Goal: Task Accomplishment & Management: Complete application form

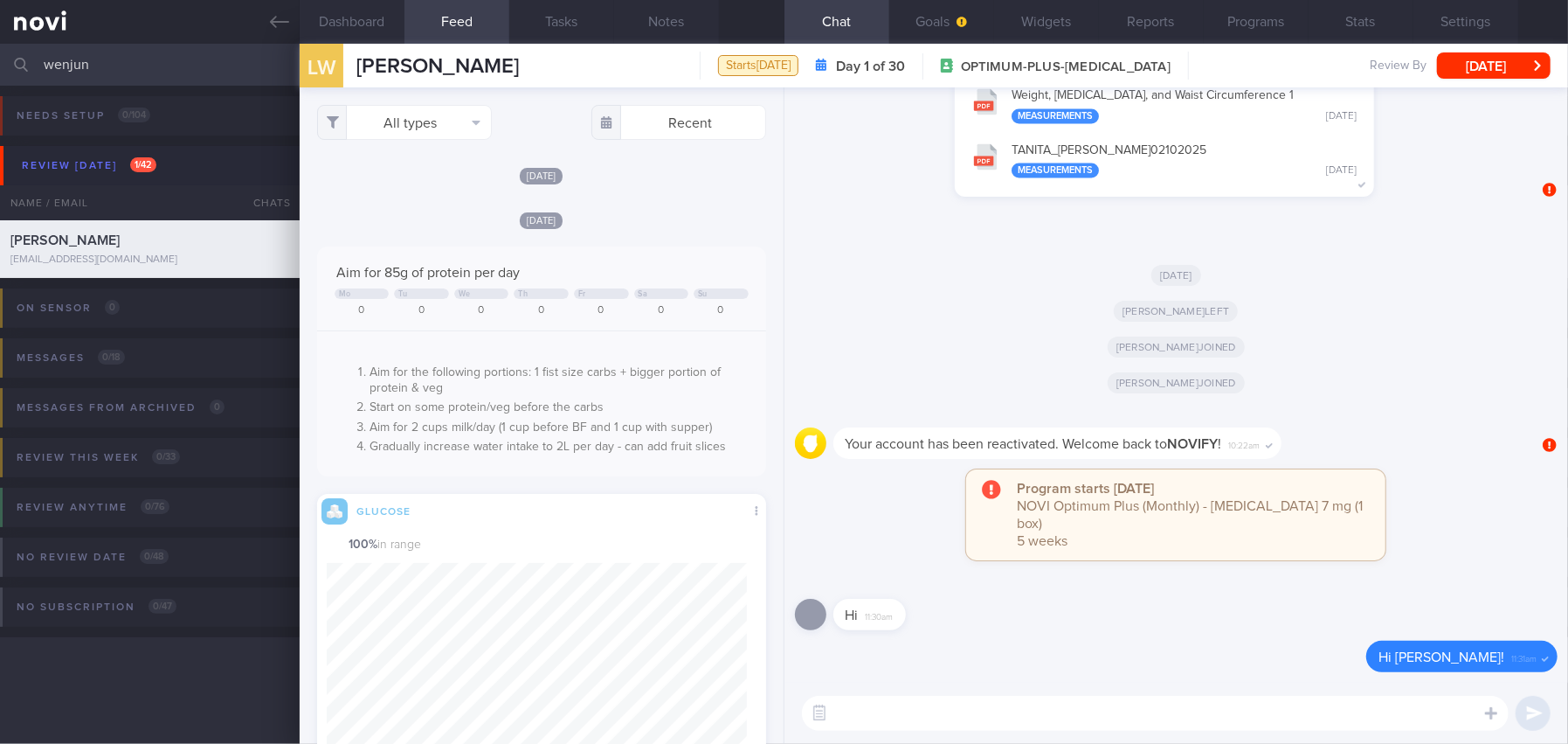
scroll to position [267, 419]
click at [961, 26] on span "button" at bounding box center [959, 22] width 14 height 14
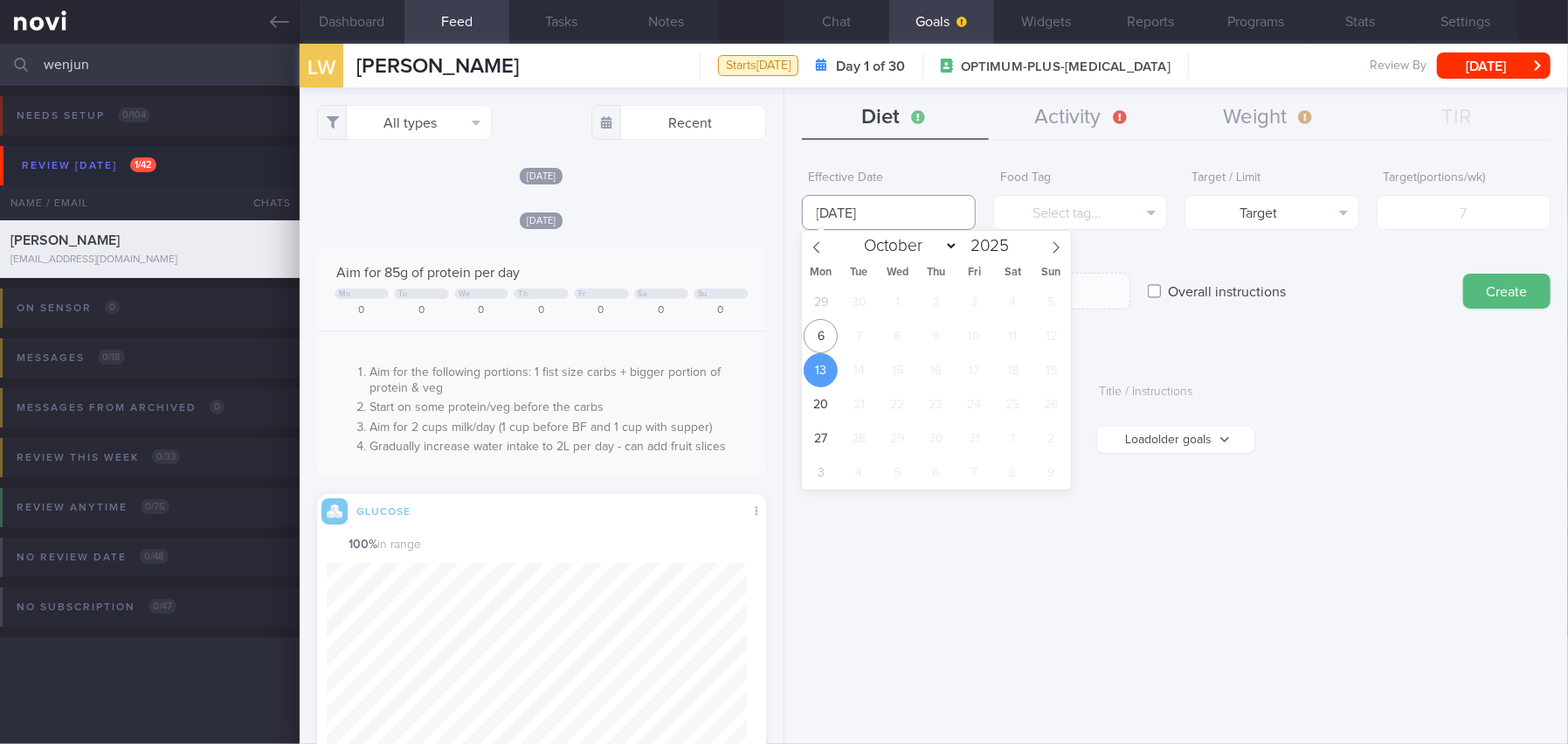
click at [884, 202] on input "[DATE]" at bounding box center [888, 212] width 173 height 35
click at [813, 338] on span "6" at bounding box center [821, 336] width 34 height 34
type input "[DATE]"
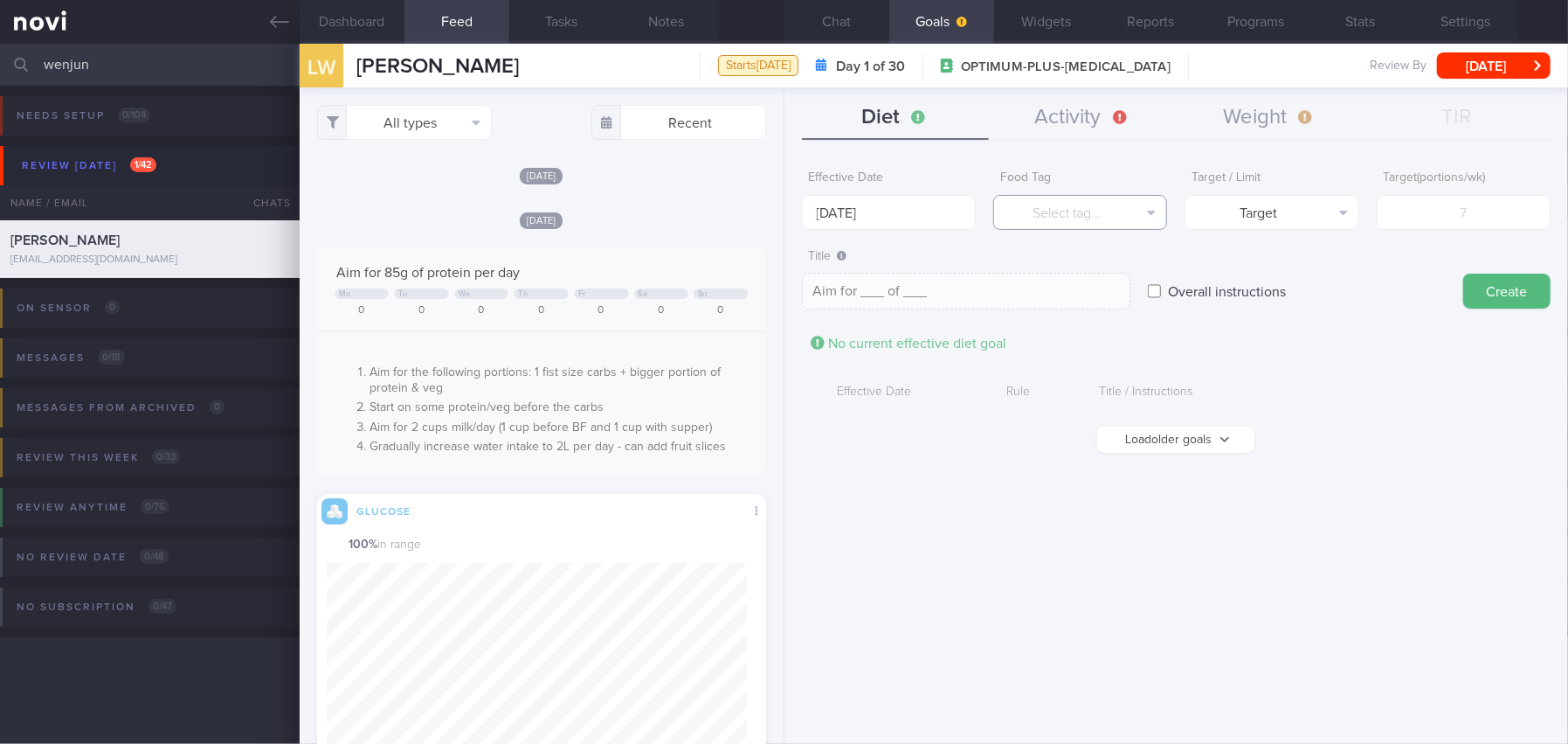
click at [1037, 204] on button "Select tag..." at bounding box center [1079, 212] width 173 height 35
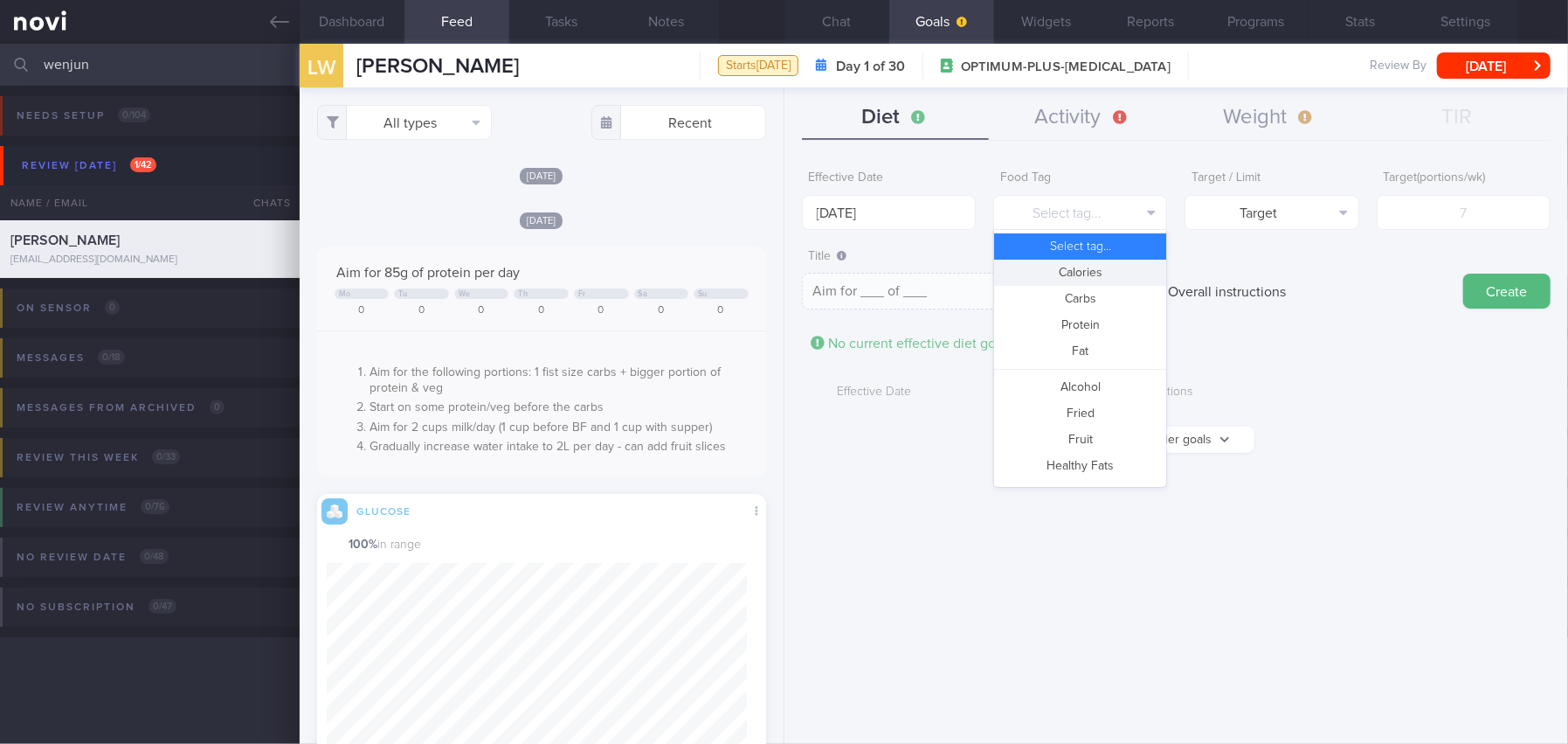
click at [1054, 266] on button "Calories" at bounding box center [1080, 273] width 173 height 26
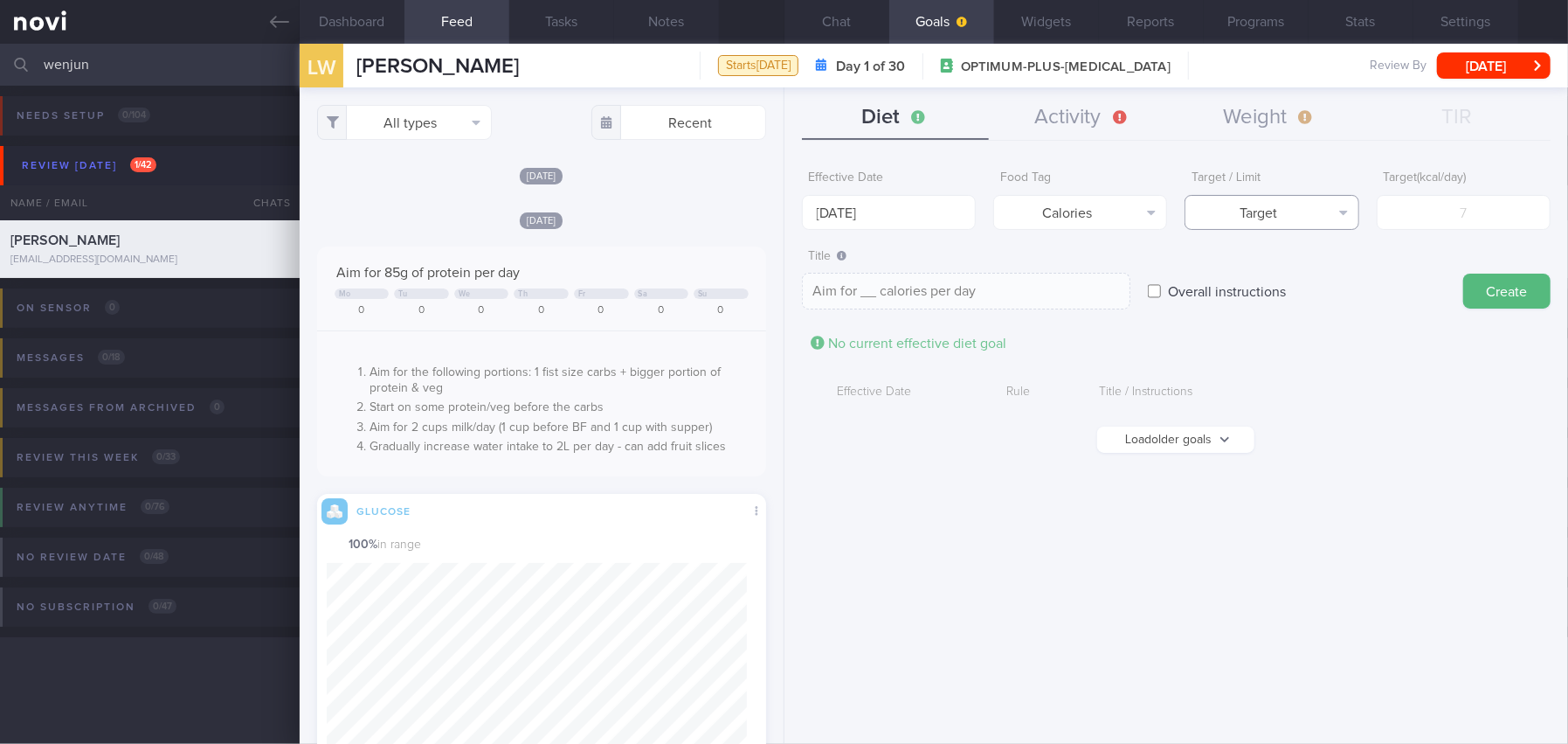
click at [1261, 205] on button "Target" at bounding box center [1271, 212] width 173 height 35
click at [1250, 270] on button "Limit" at bounding box center [1272, 273] width 173 height 26
type textarea "Keep to __ calories per day"
click at [1430, 208] on input "number" at bounding box center [1463, 212] width 173 height 35
type input "1"
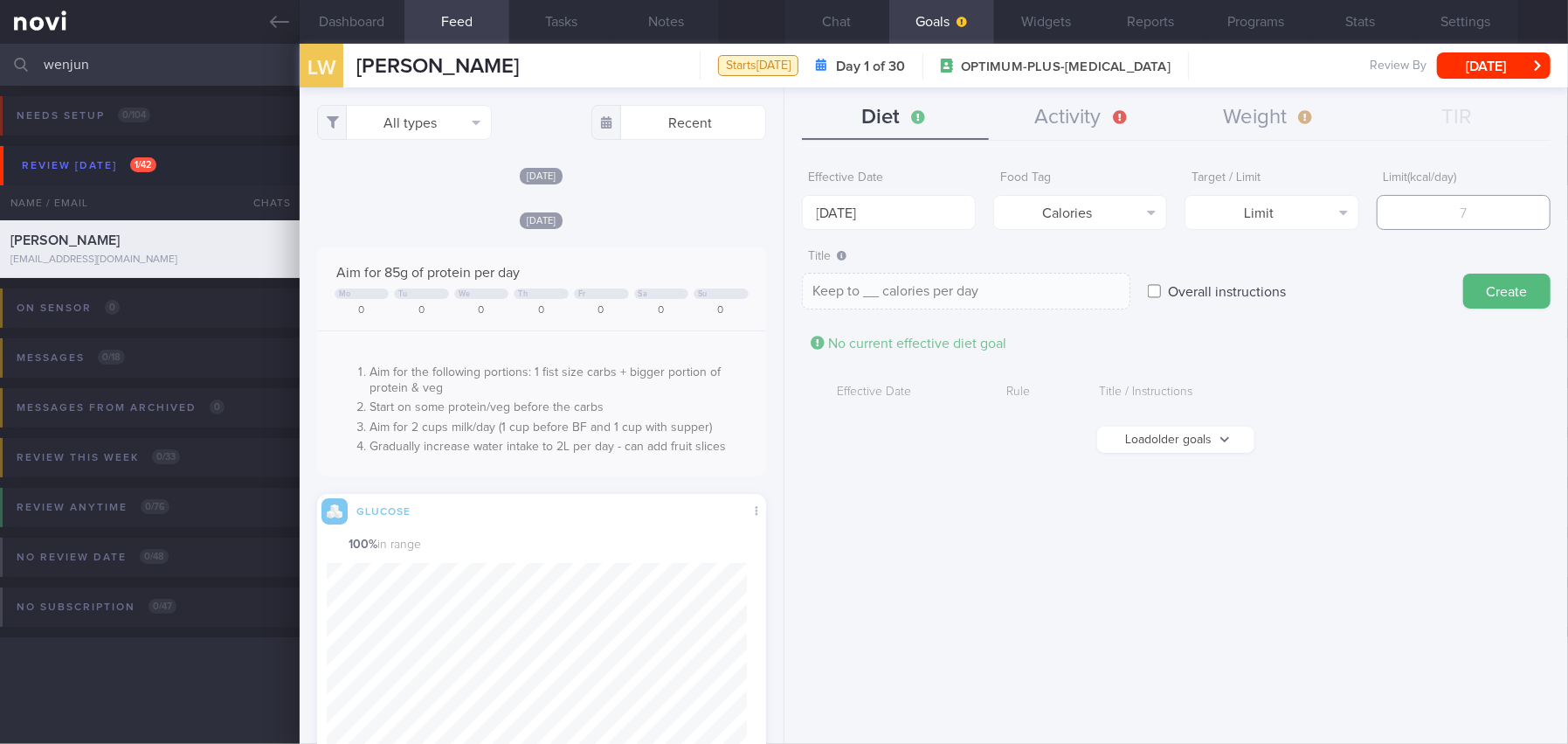
type textarea "Keep to 1 calories per day"
type input "12"
type textarea "Keep to 12 calories per day"
type input "120"
type textarea "Keep to 120 calories per day"
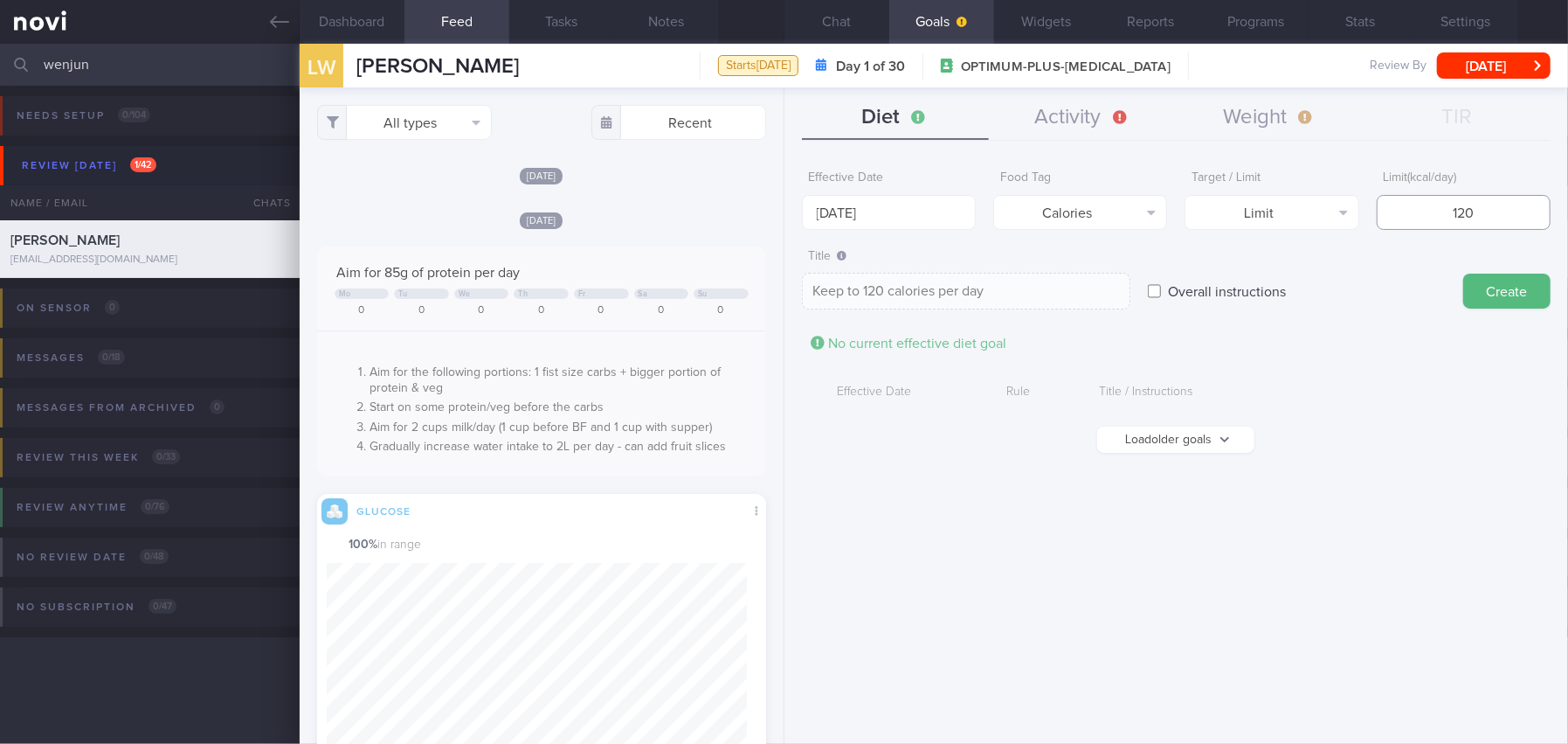
type input "1200"
type textarea "Keep to 1200 calories per day"
type input "1200"
click at [1508, 287] on button "Create" at bounding box center [1506, 291] width 87 height 35
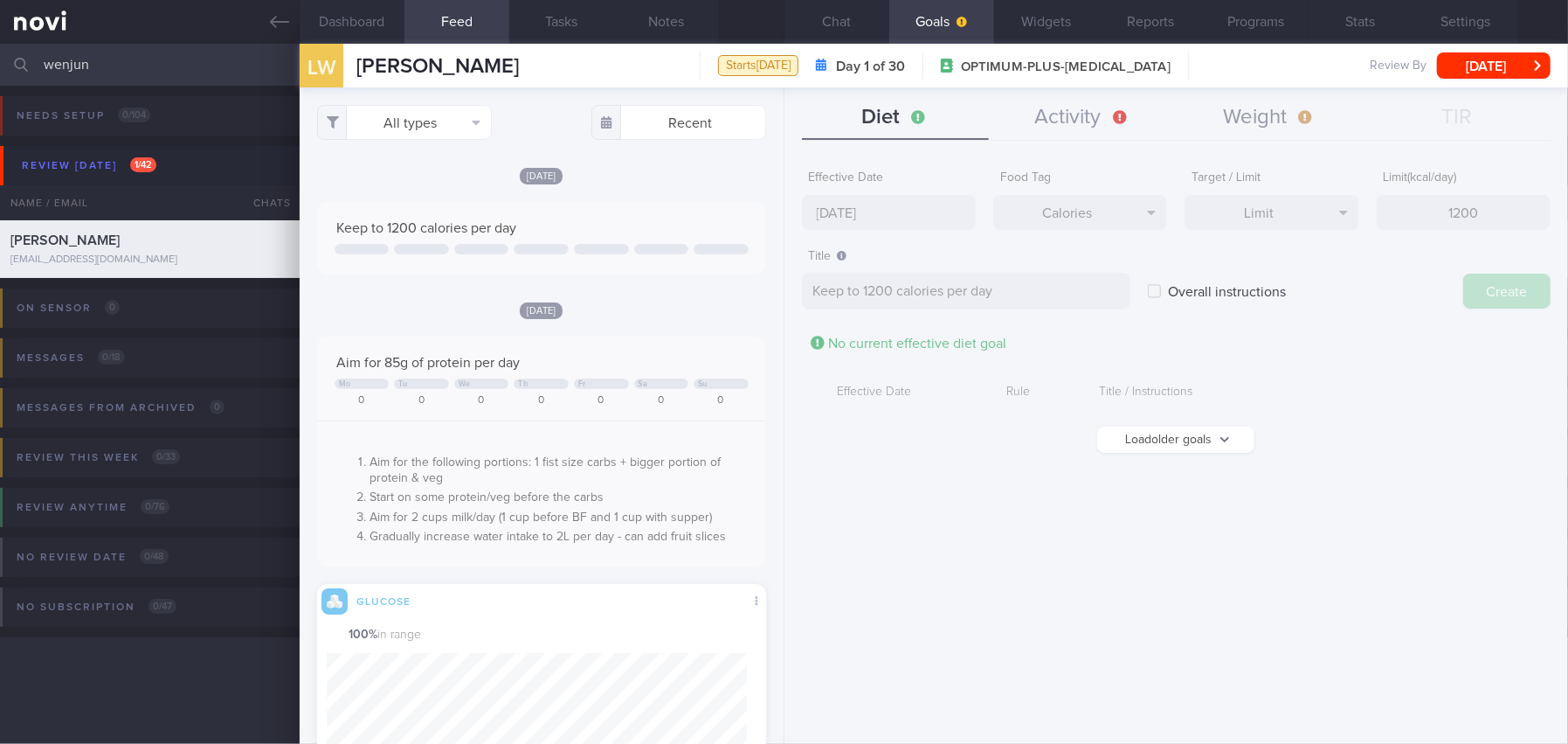
type input "[DATE]"
type textarea "Aim for ___ of ___"
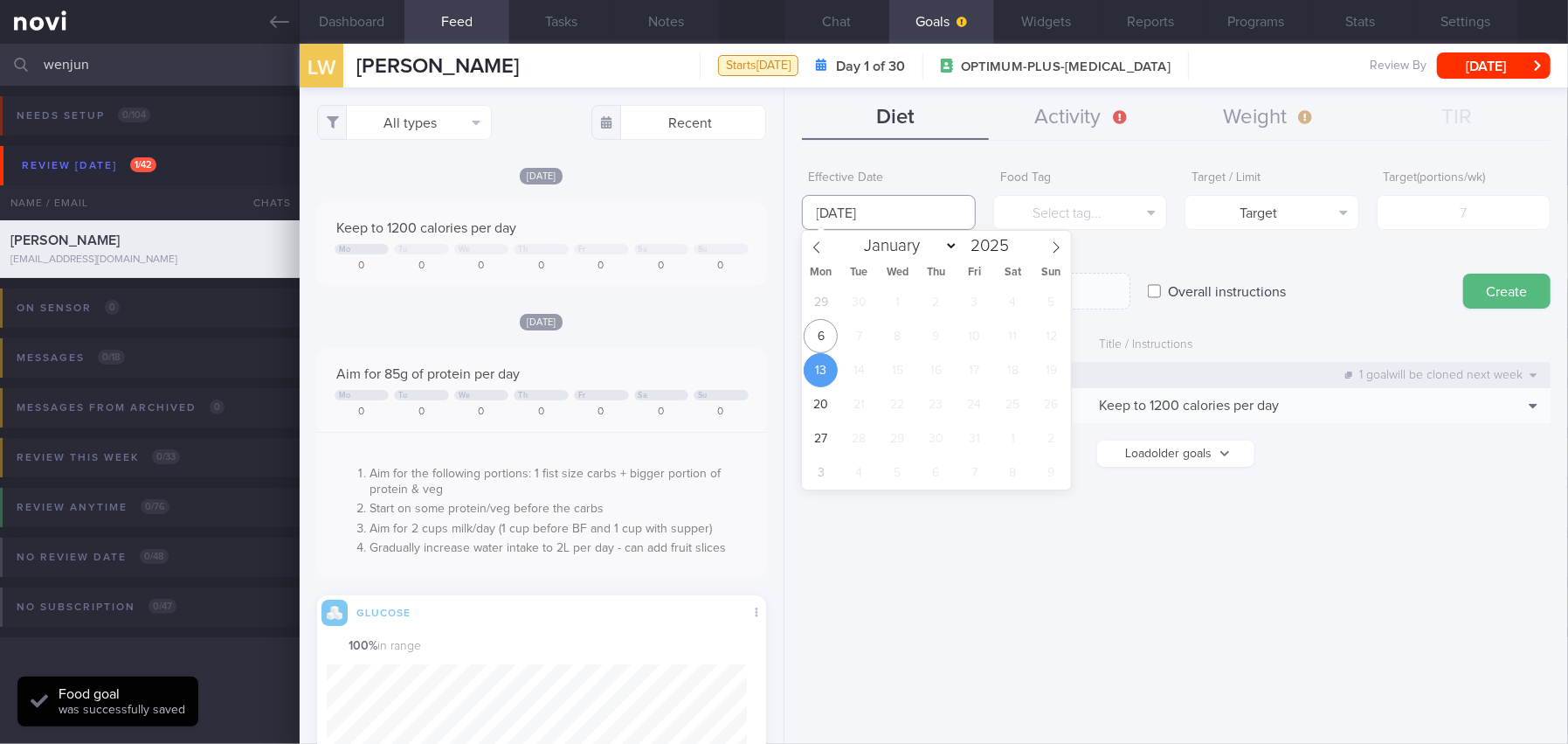
click at [888, 214] on input "[DATE]" at bounding box center [888, 212] width 173 height 35
click at [821, 326] on span "6" at bounding box center [821, 336] width 34 height 34
type input "[DATE]"
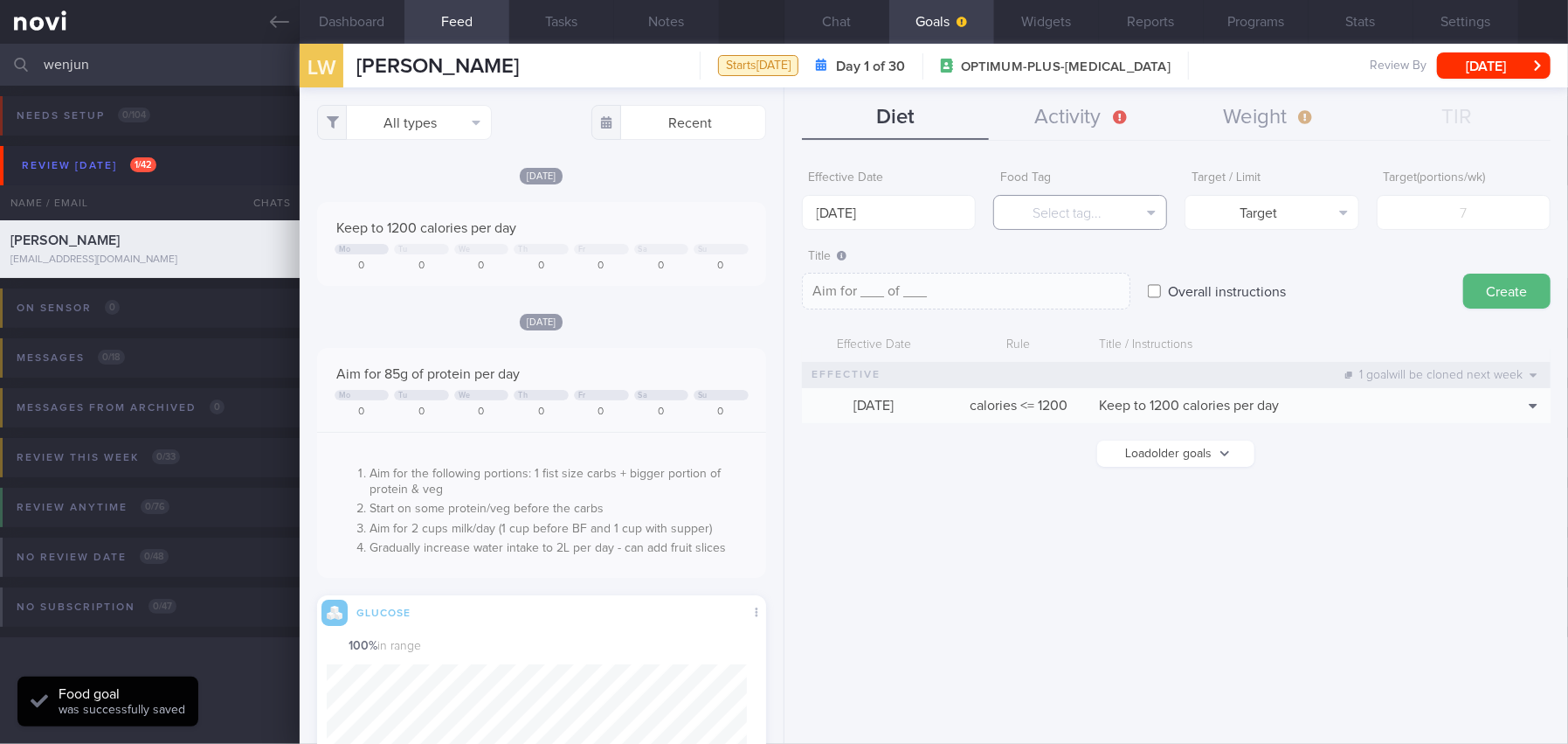
click at [1056, 214] on button "Select tag..." at bounding box center [1079, 212] width 173 height 35
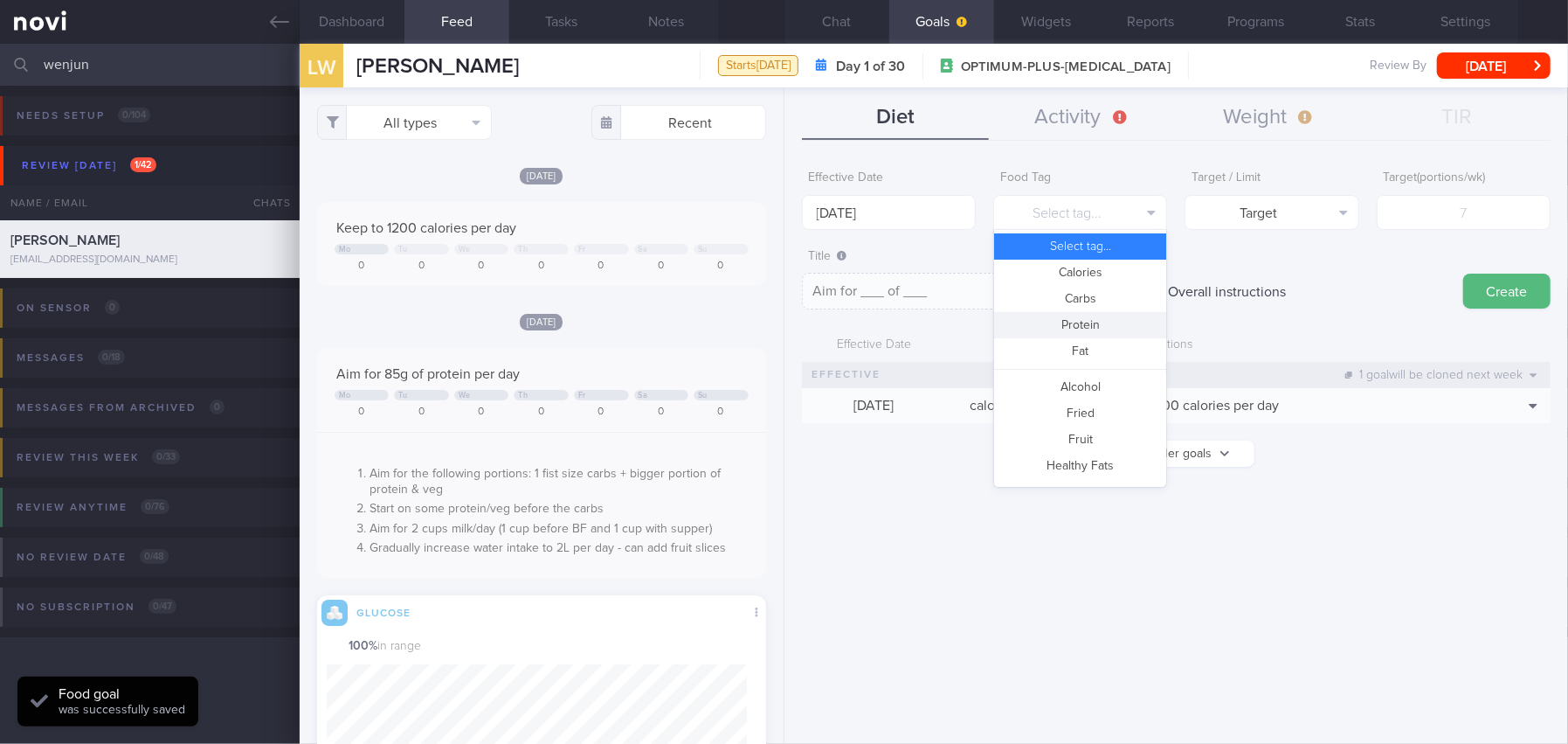
click at [1053, 320] on button "Protein" at bounding box center [1080, 326] width 173 height 26
type textarea "Aim for __g of protein per day"
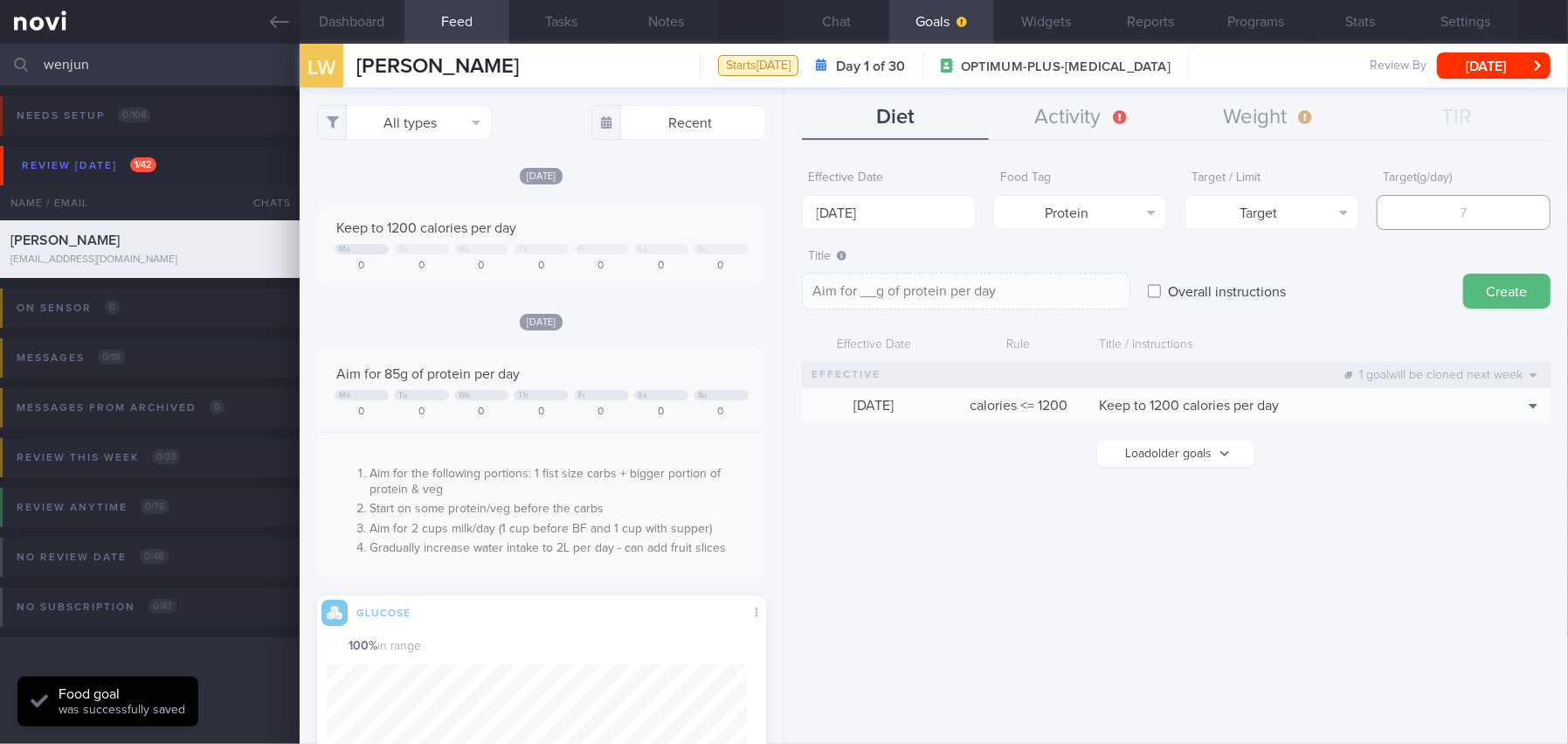
click at [1438, 223] on input "number" at bounding box center [1463, 212] width 173 height 35
type input "9"
type textarea "Aim for 9g of protein per day"
type input "90"
type textarea "Aim for 90g of protein per day"
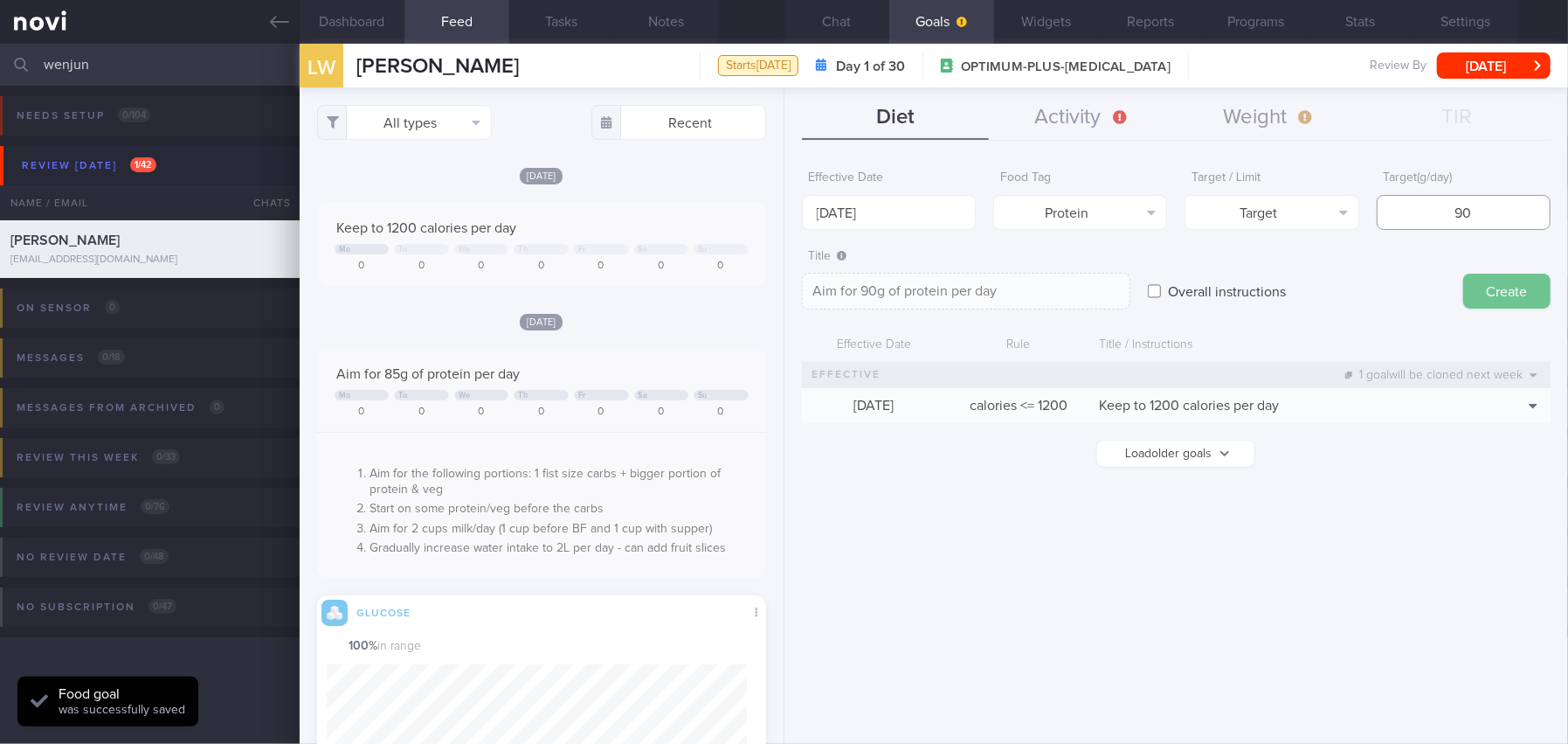
type input "90"
click at [1503, 280] on button "Create" at bounding box center [1506, 291] width 87 height 35
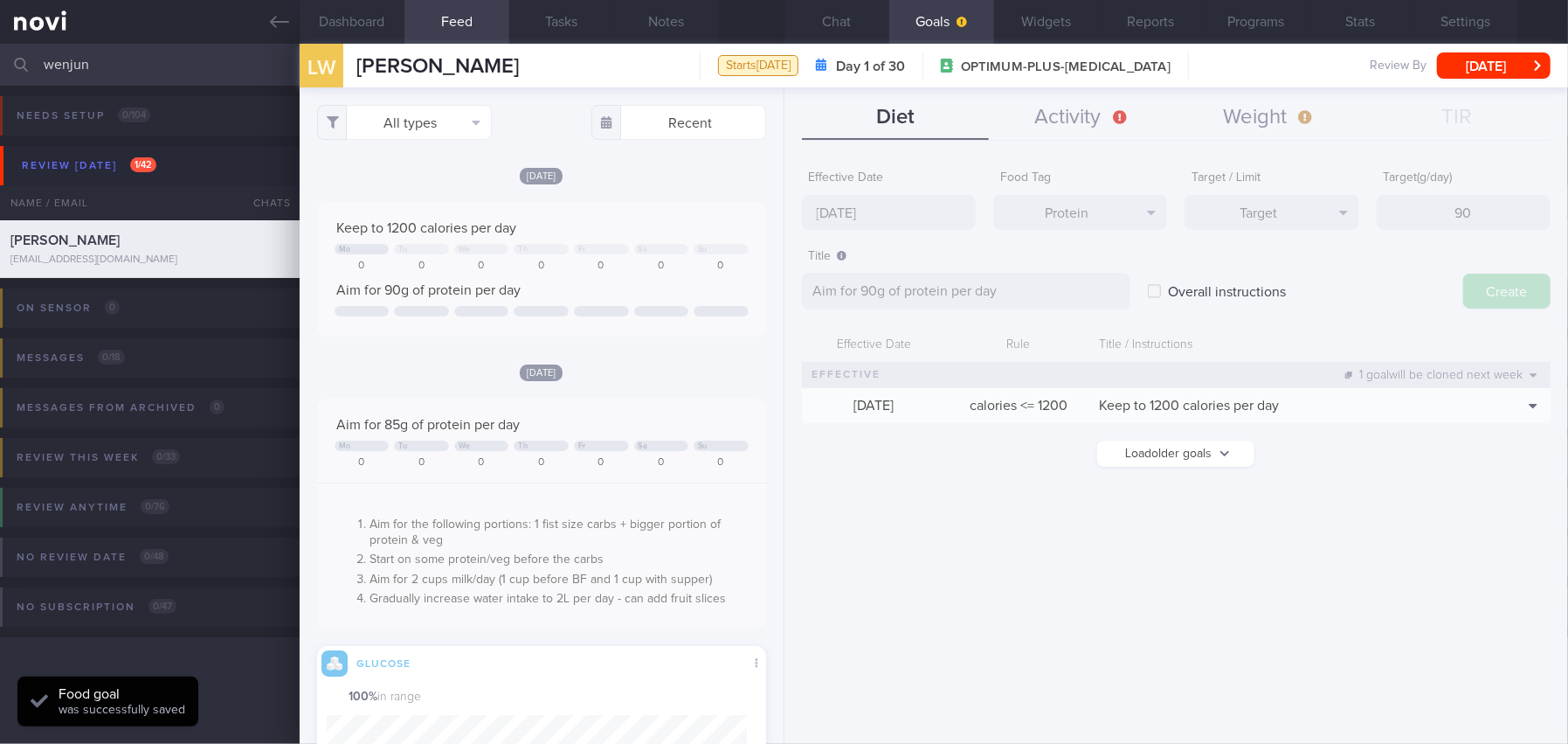
type input "[DATE]"
type textarea "Aim for ___ of ___"
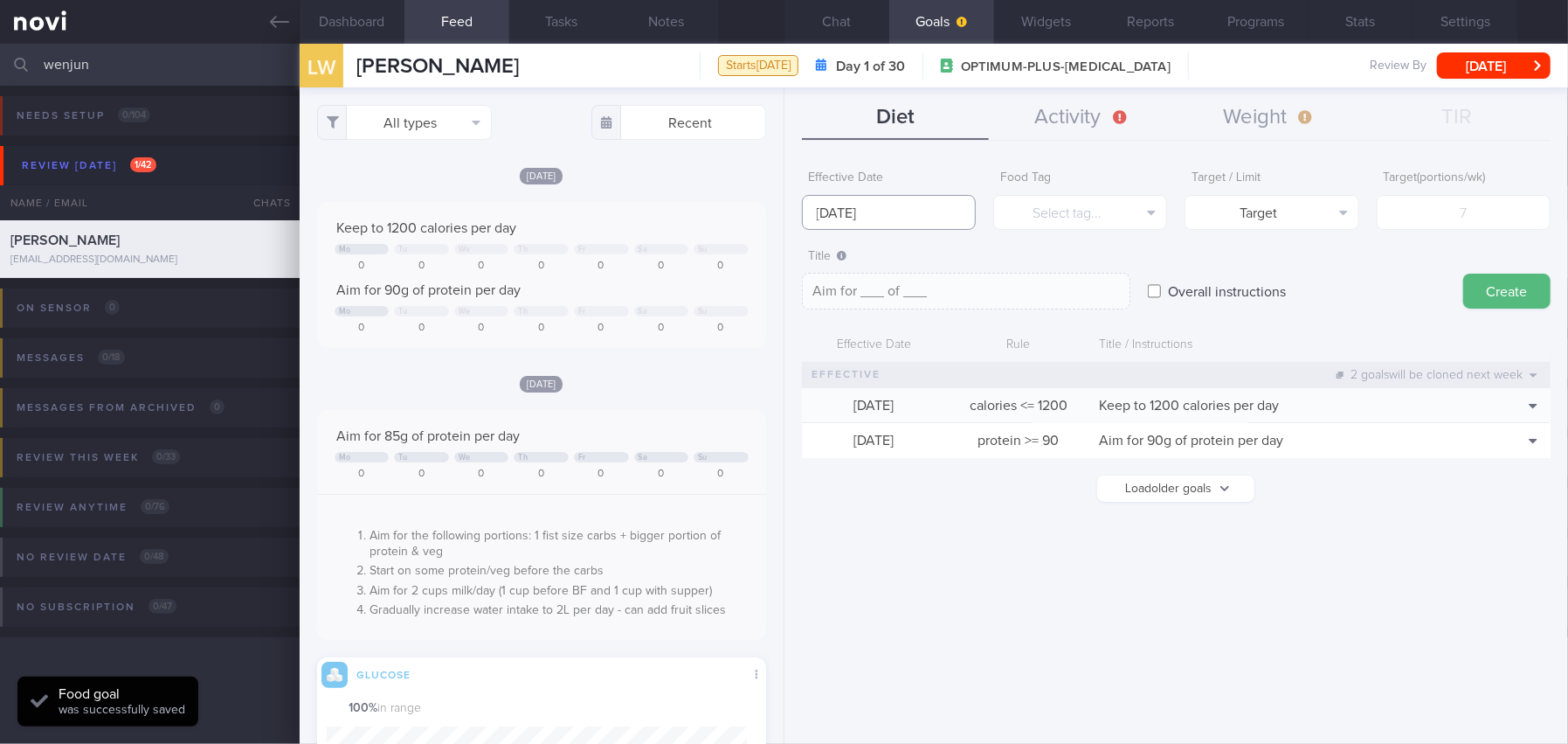
click at [880, 207] on input "[DATE]" at bounding box center [888, 212] width 173 height 35
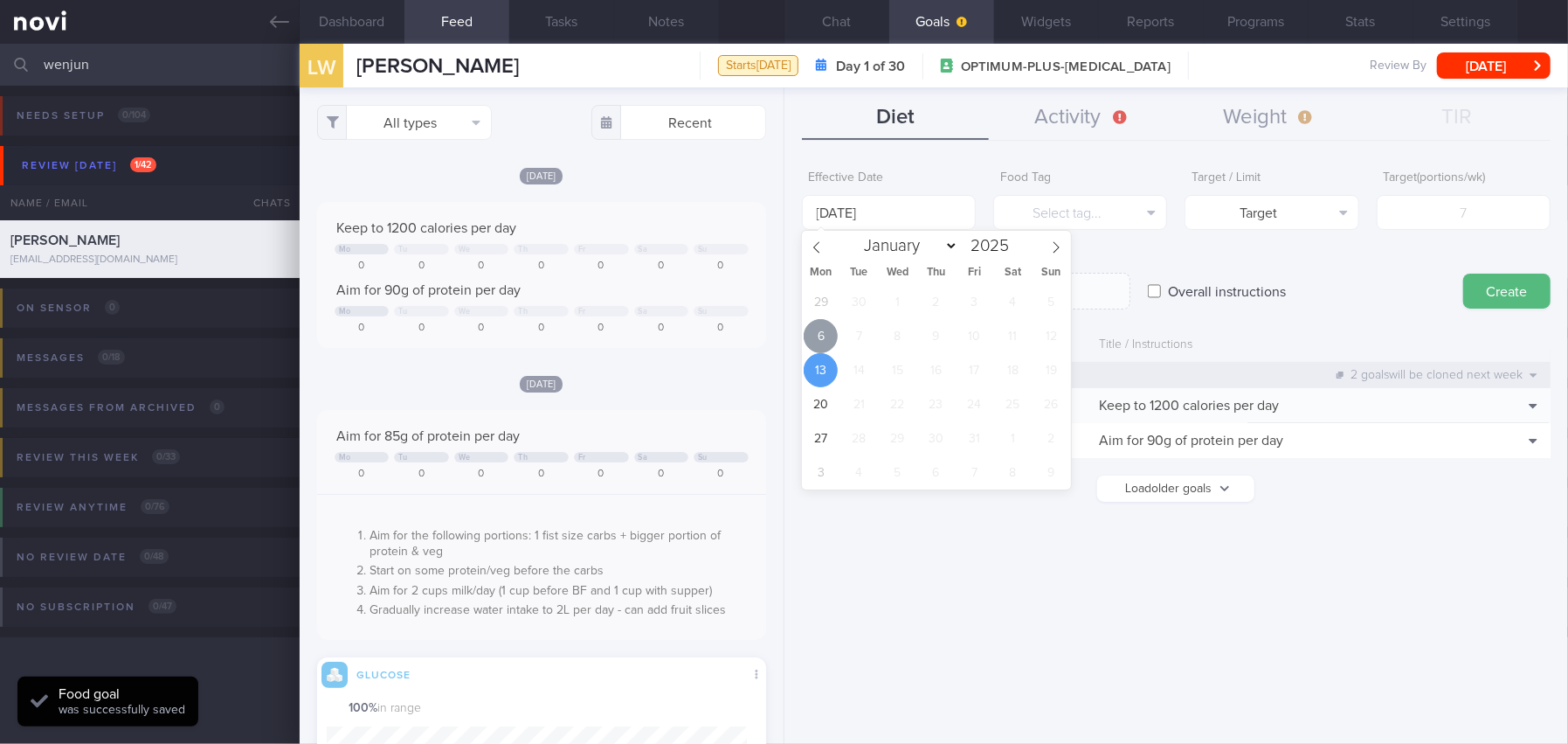
click at [816, 335] on span "6" at bounding box center [821, 336] width 34 height 34
type input "[DATE]"
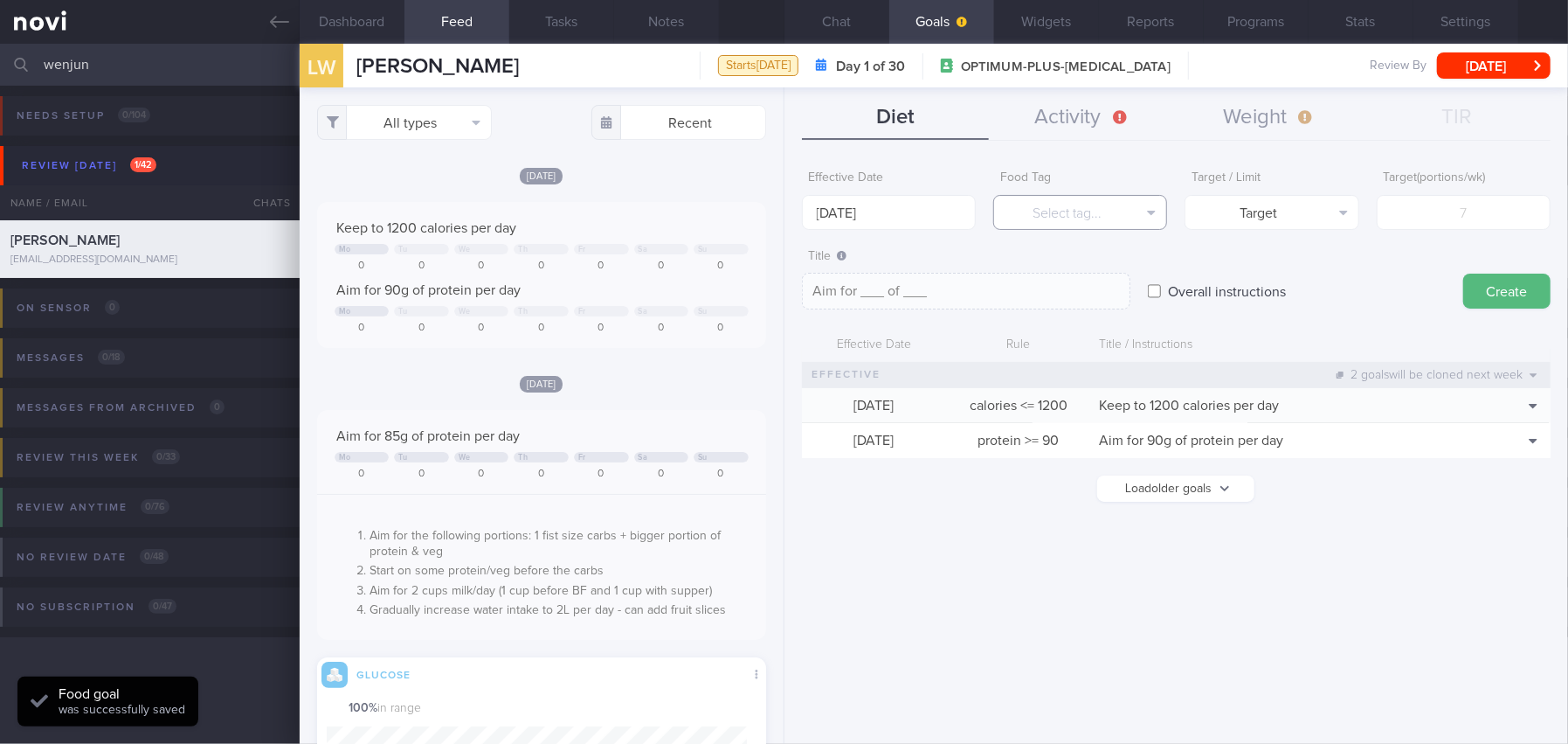
click at [1063, 217] on button "Select tag..." at bounding box center [1079, 212] width 173 height 35
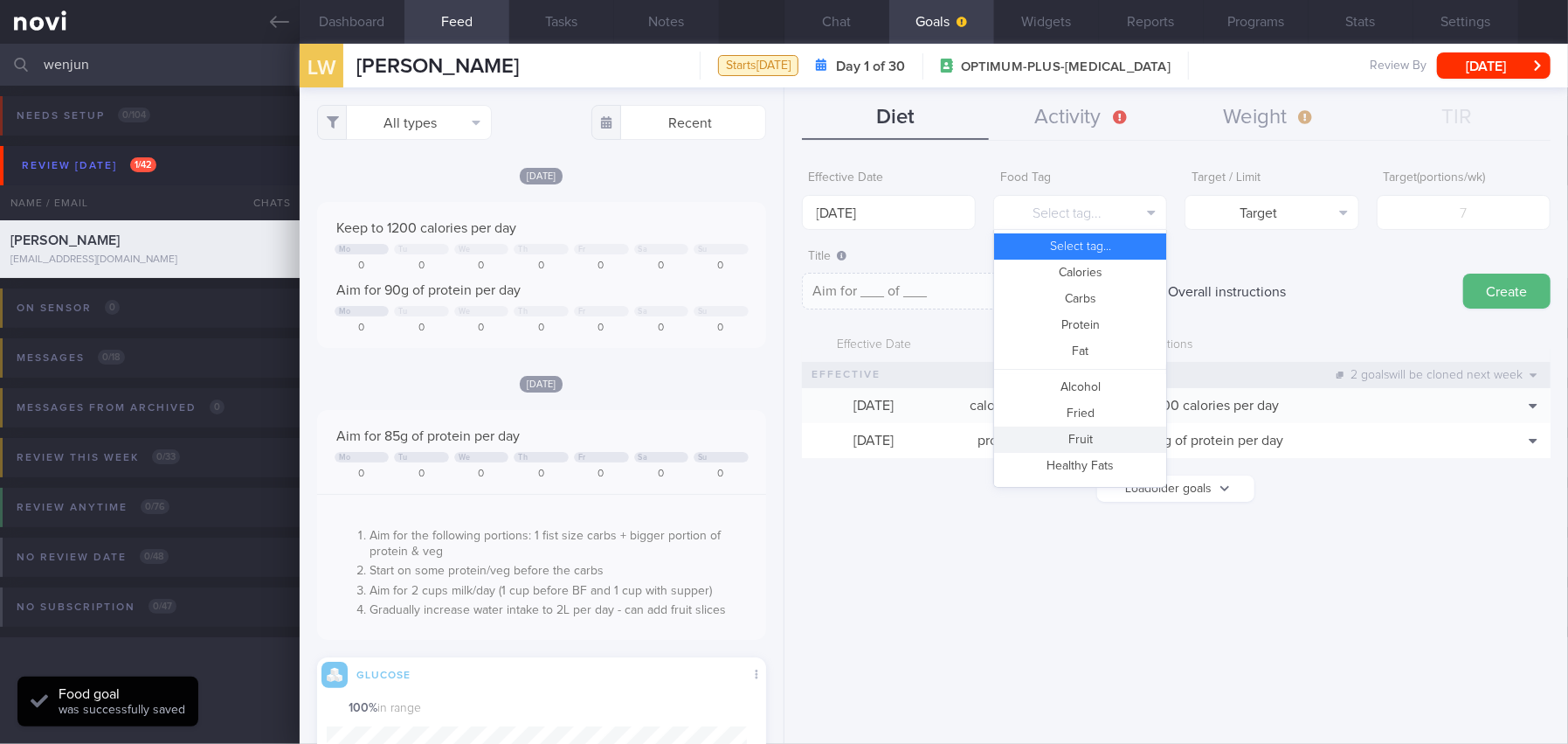
drag, startPoint x: 1080, startPoint y: 433, endPoint x: 1252, endPoint y: 345, distance: 193.2
click at [1080, 433] on button "Fruit" at bounding box center [1080, 440] width 173 height 26
type textarea "Aim for __ portions of fruits per week"
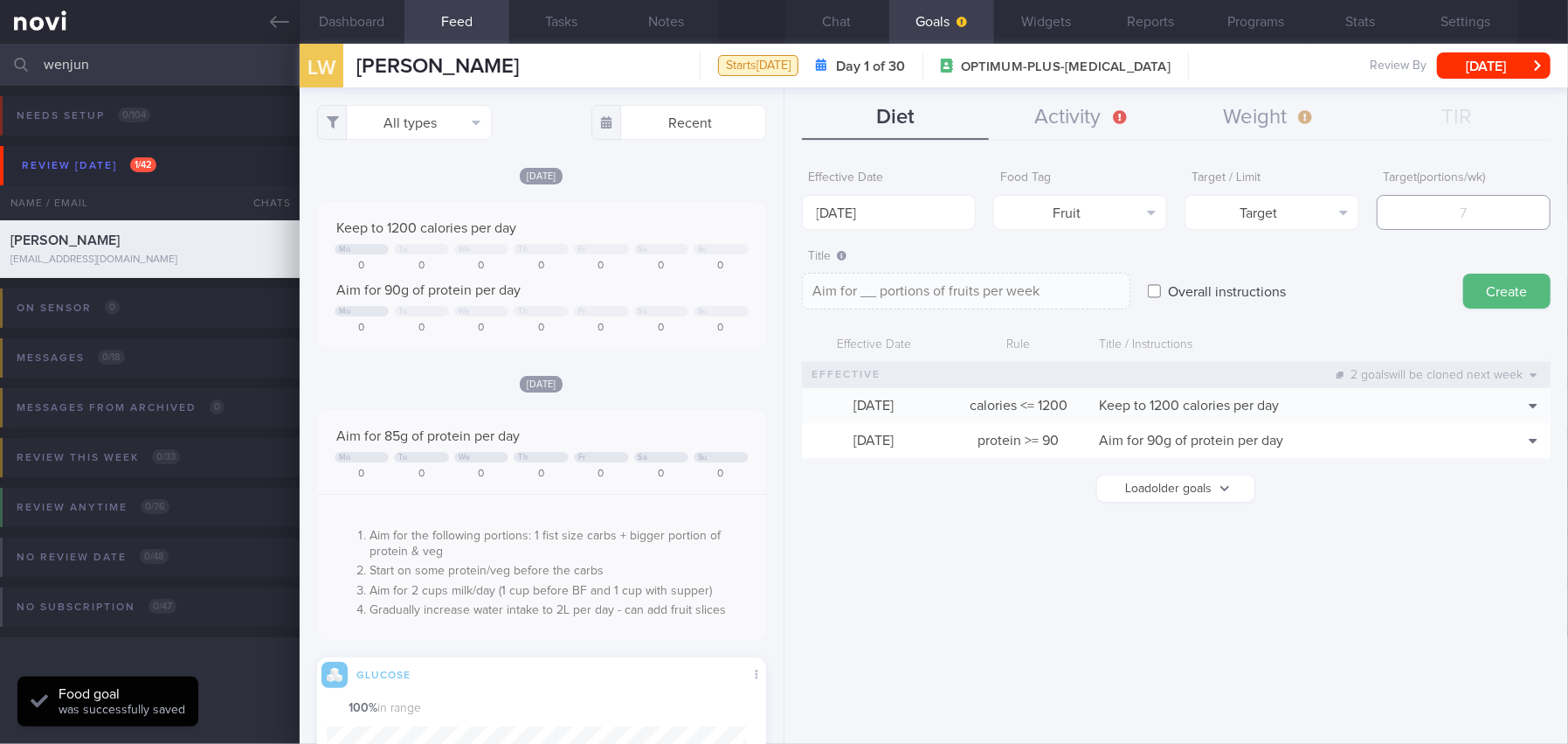
click at [1459, 208] on input "number" at bounding box center [1463, 212] width 173 height 35
type input "1"
type textarea "Aim for 1 portions of fruits per week"
type input "14"
type textarea "Aim for 14 portions of fruits per week"
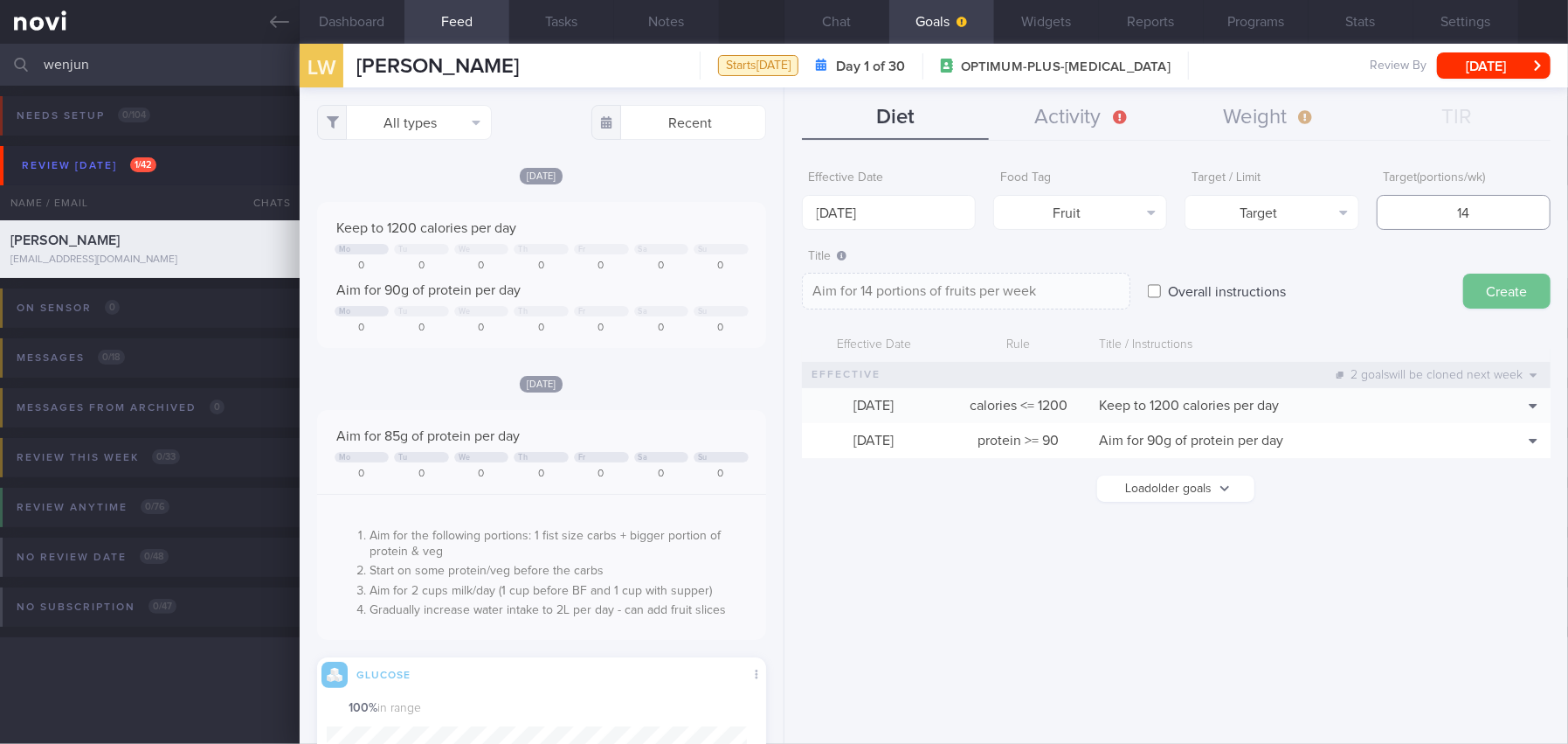
type input "14"
click at [1476, 294] on button "Create" at bounding box center [1506, 291] width 87 height 35
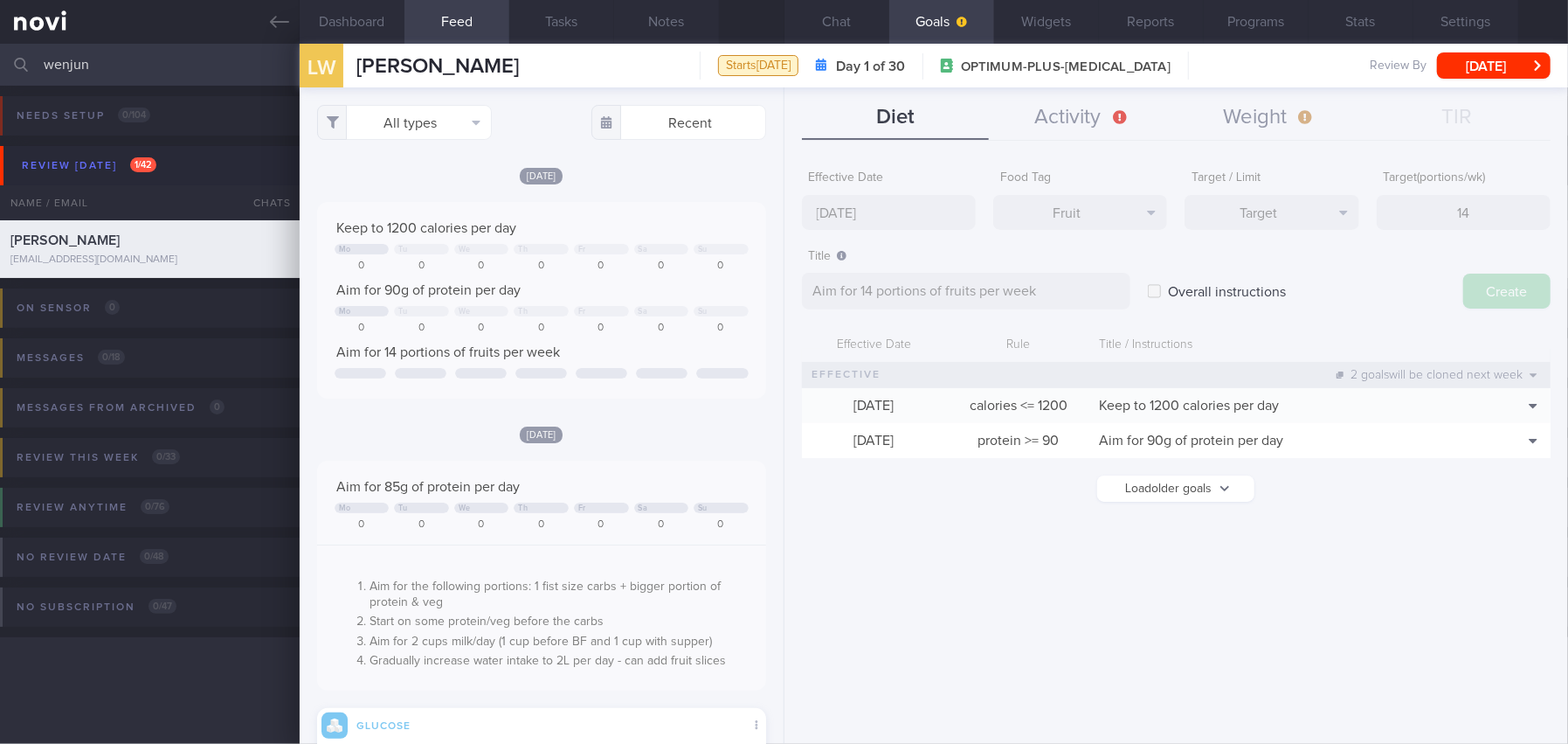
type input "[DATE]"
type textarea "Aim for ___ of ___"
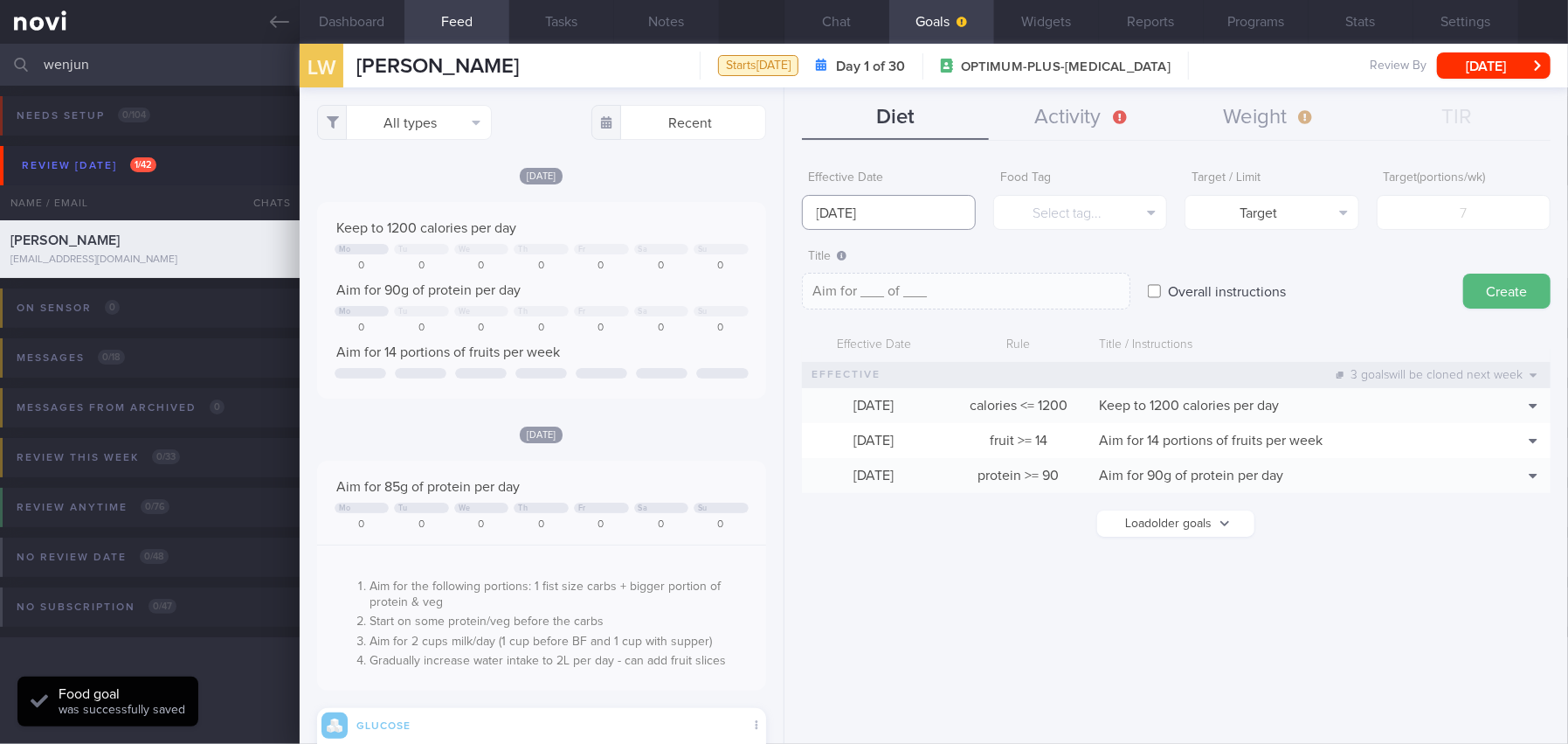
click at [863, 205] on input "[DATE]" at bounding box center [888, 212] width 173 height 35
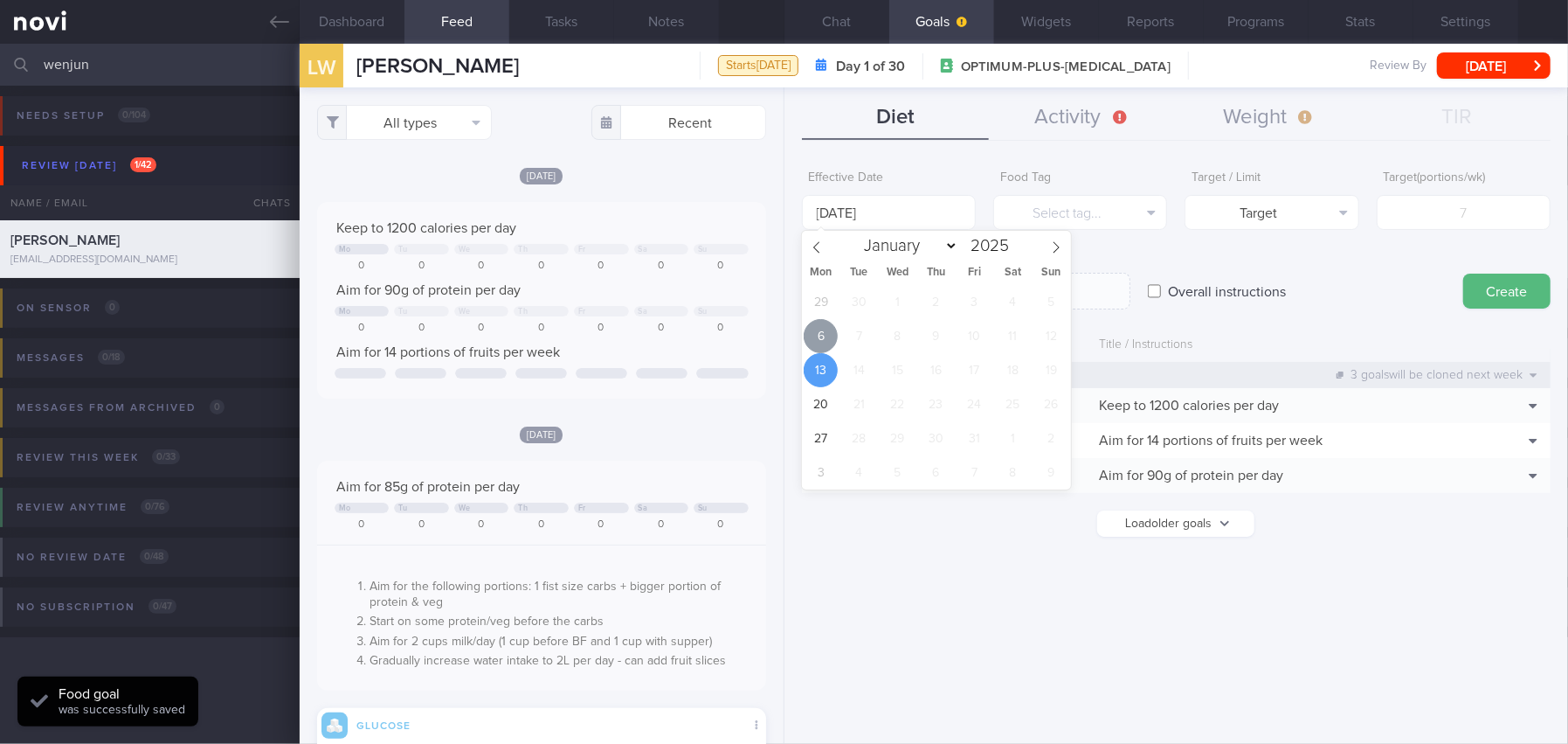
click at [829, 337] on span "6" at bounding box center [821, 336] width 34 height 34
type input "[DATE]"
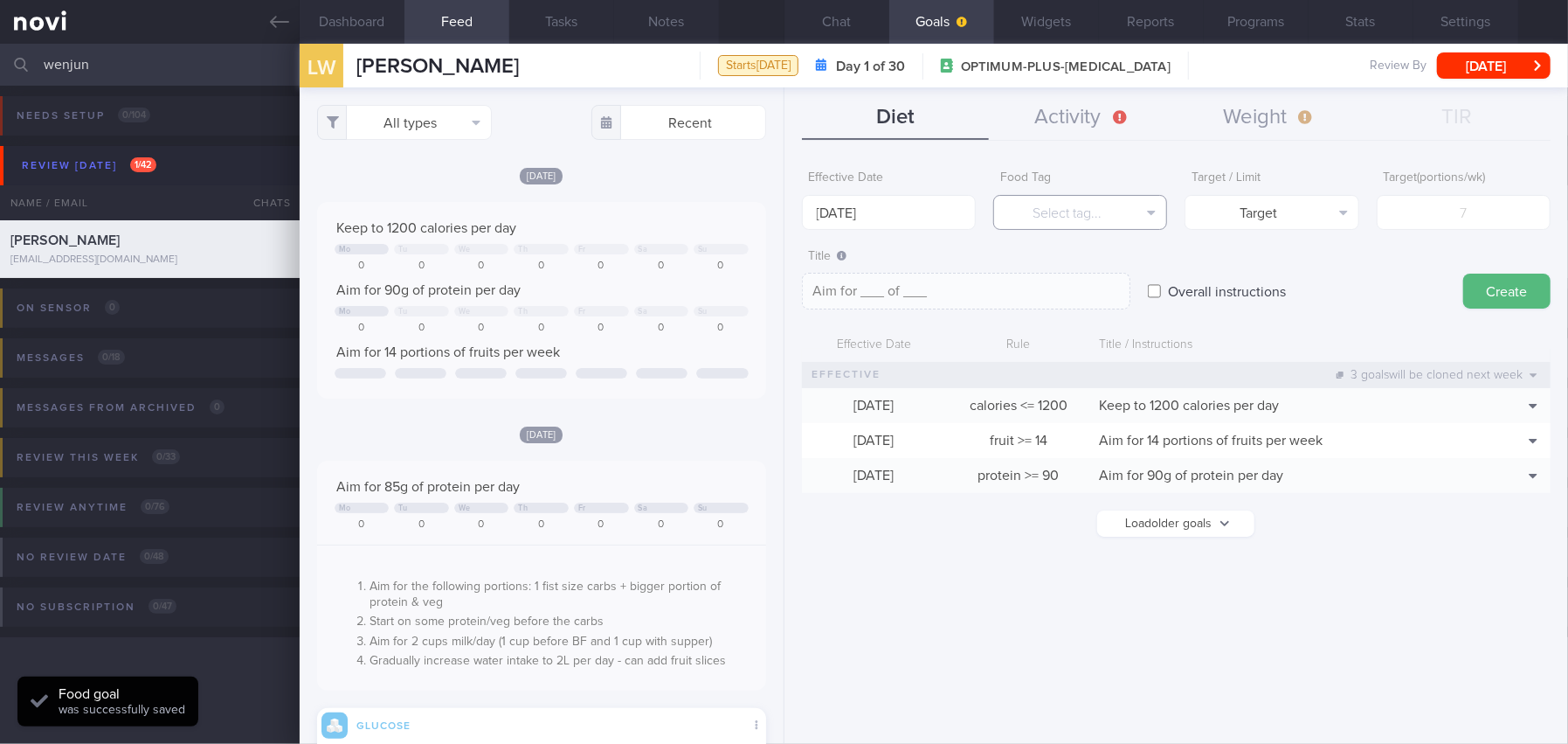
click at [1102, 211] on button "Select tag..." at bounding box center [1079, 212] width 173 height 35
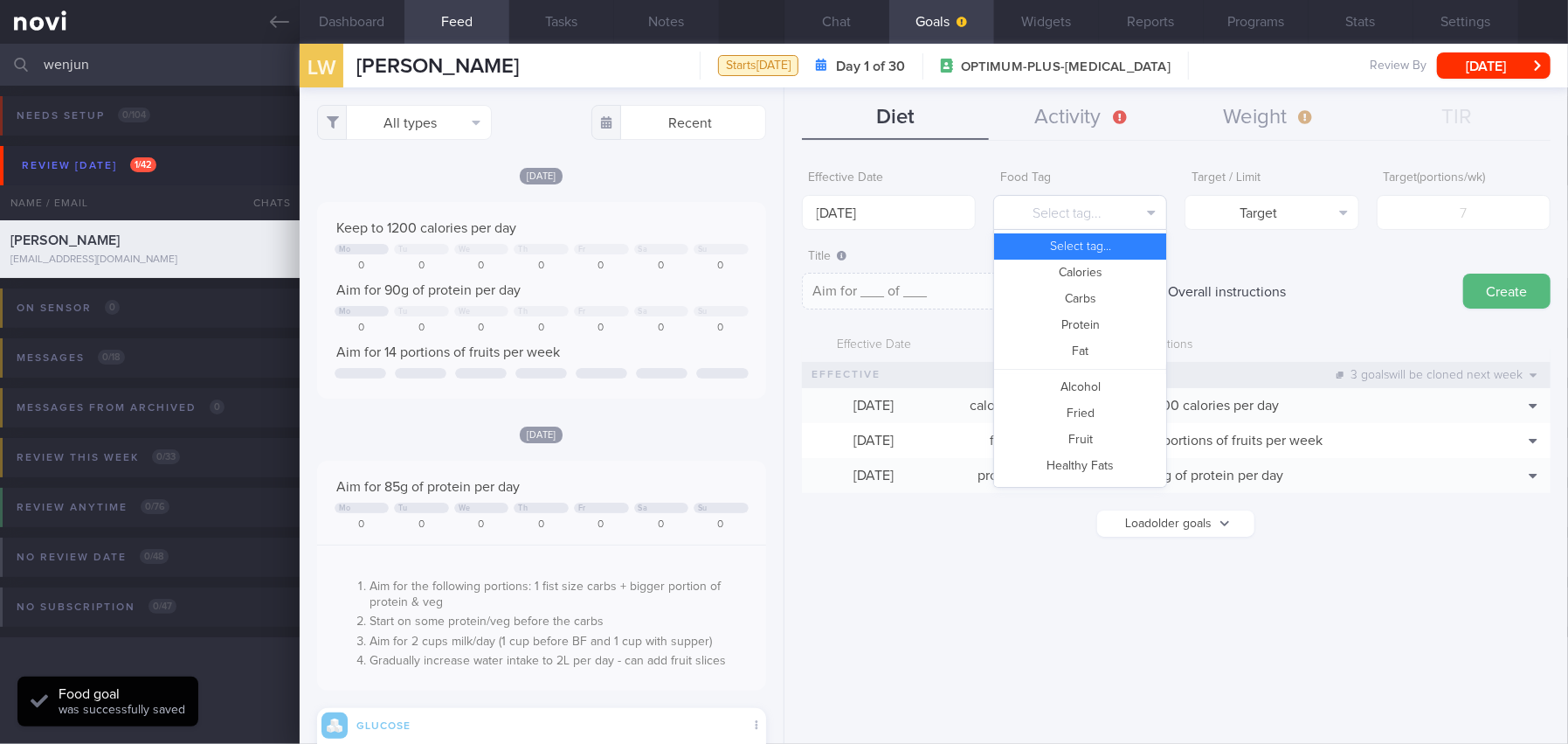
scroll to position [463, 0]
click at [1098, 477] on button "Vegetable" at bounding box center [1080, 476] width 173 height 26
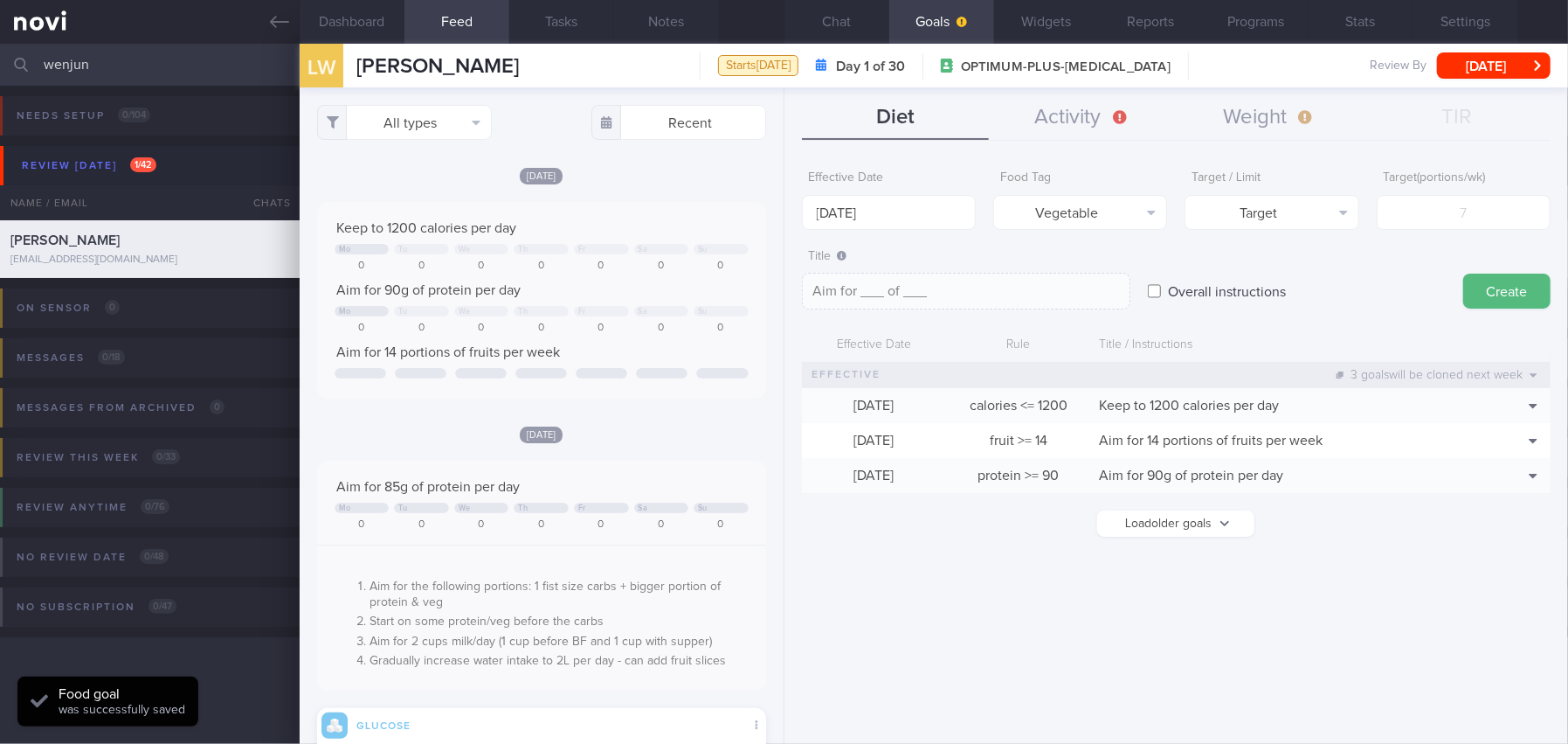
type textarea "Aim for __ portions of vegetables per week"
click at [1465, 219] on input "number" at bounding box center [1463, 212] width 173 height 35
type input "1"
type textarea "Aim for 1 portions of vegetables per week"
type input "14"
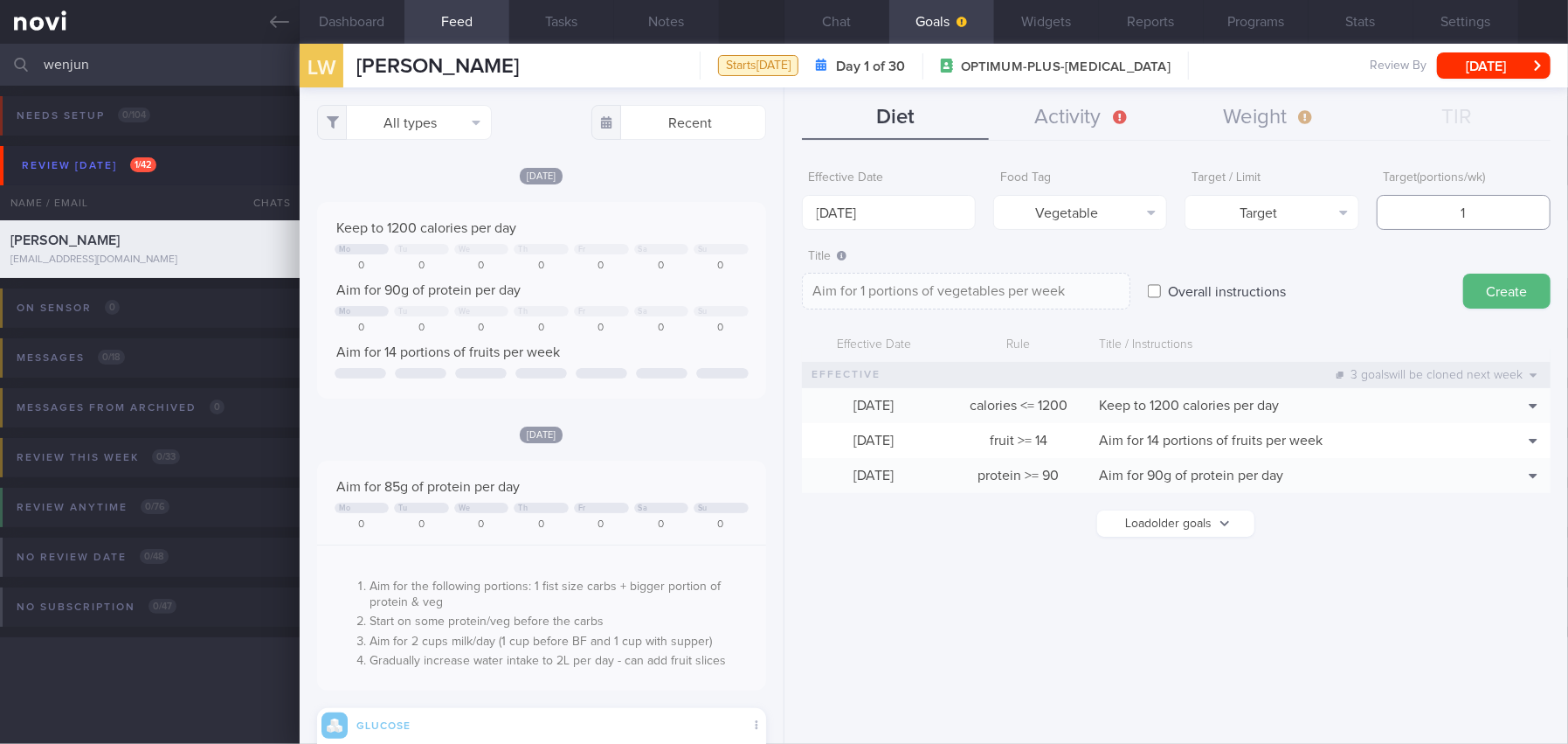
type textarea "Aim for 14 portions of vegetables per week"
type input "14"
click at [1503, 292] on button "Create" at bounding box center [1506, 291] width 87 height 35
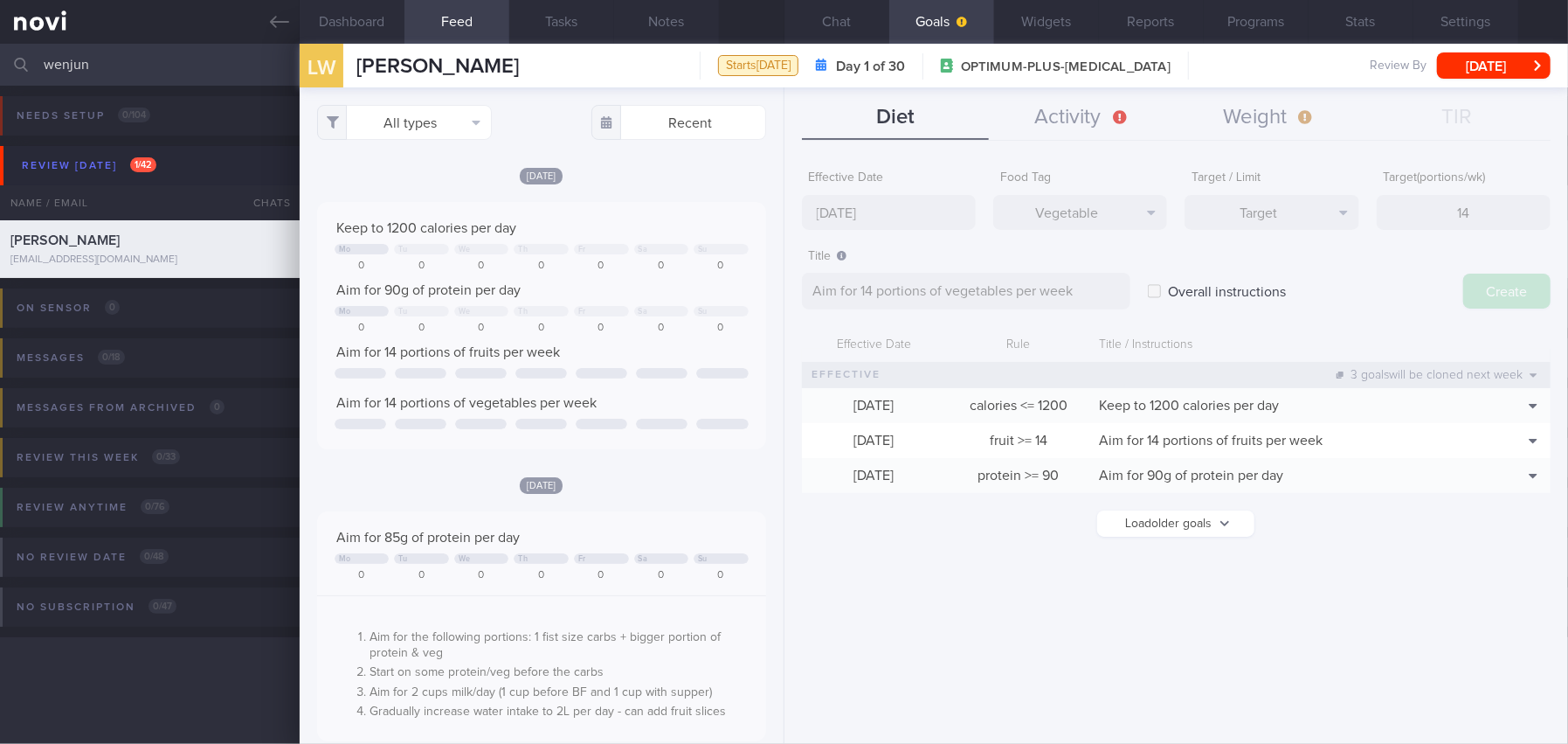
type input "[DATE]"
type textarea "Aim for ___ of ___"
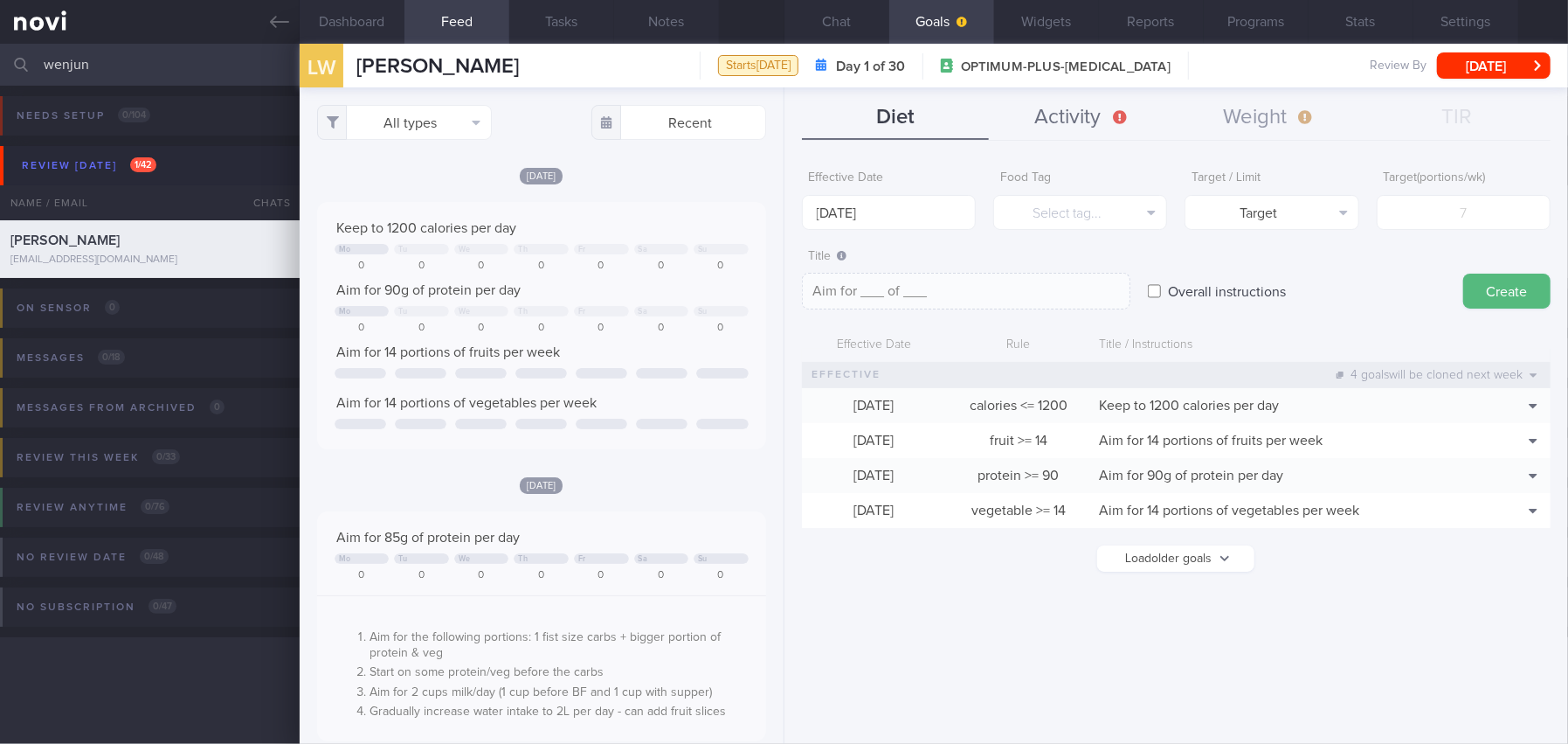
click at [1096, 115] on button "Activity" at bounding box center [1082, 117] width 187 height 44
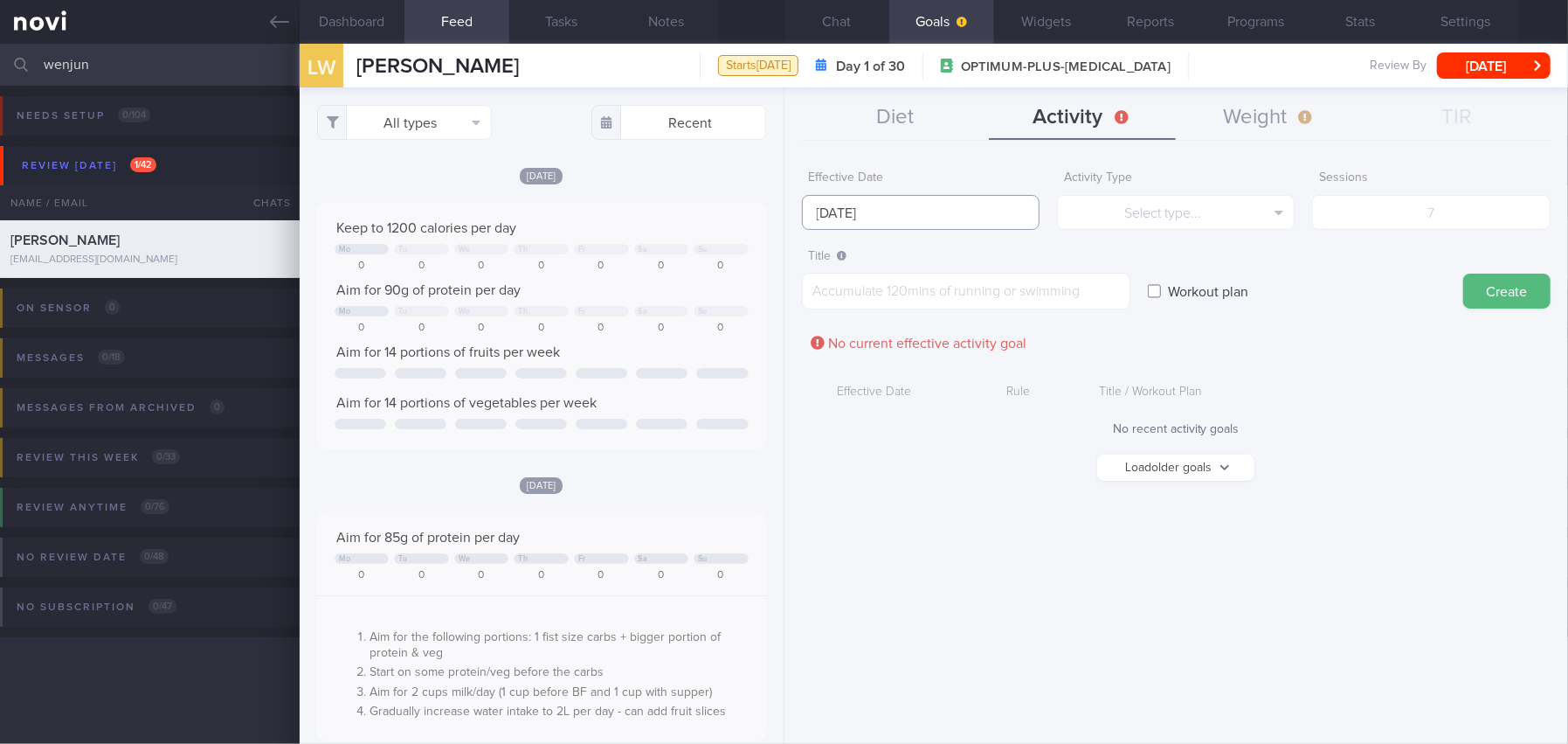
click at [850, 207] on input "[DATE]" at bounding box center [920, 212] width 237 height 35
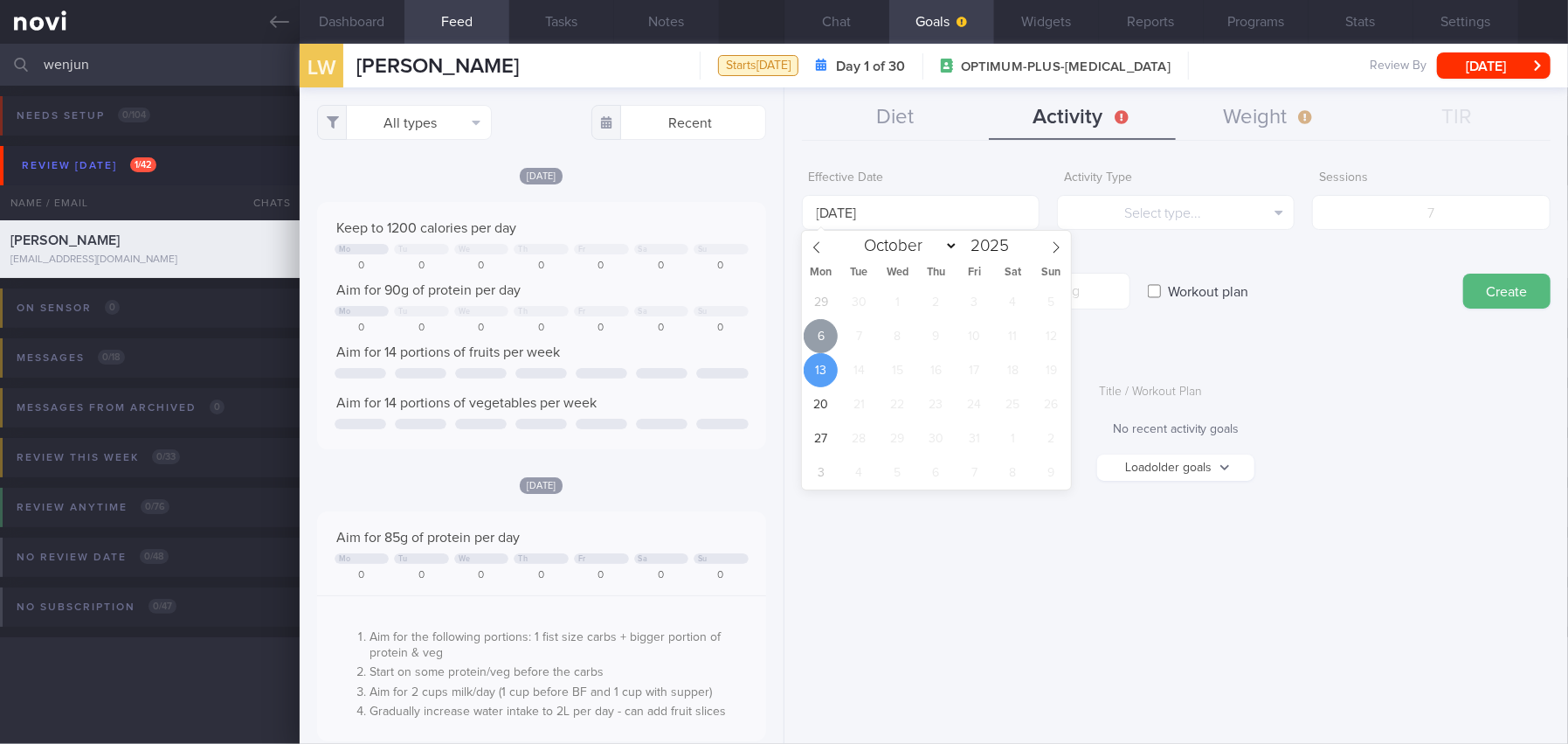
click at [813, 331] on span "6" at bounding box center [821, 336] width 34 height 34
type input "[DATE]"
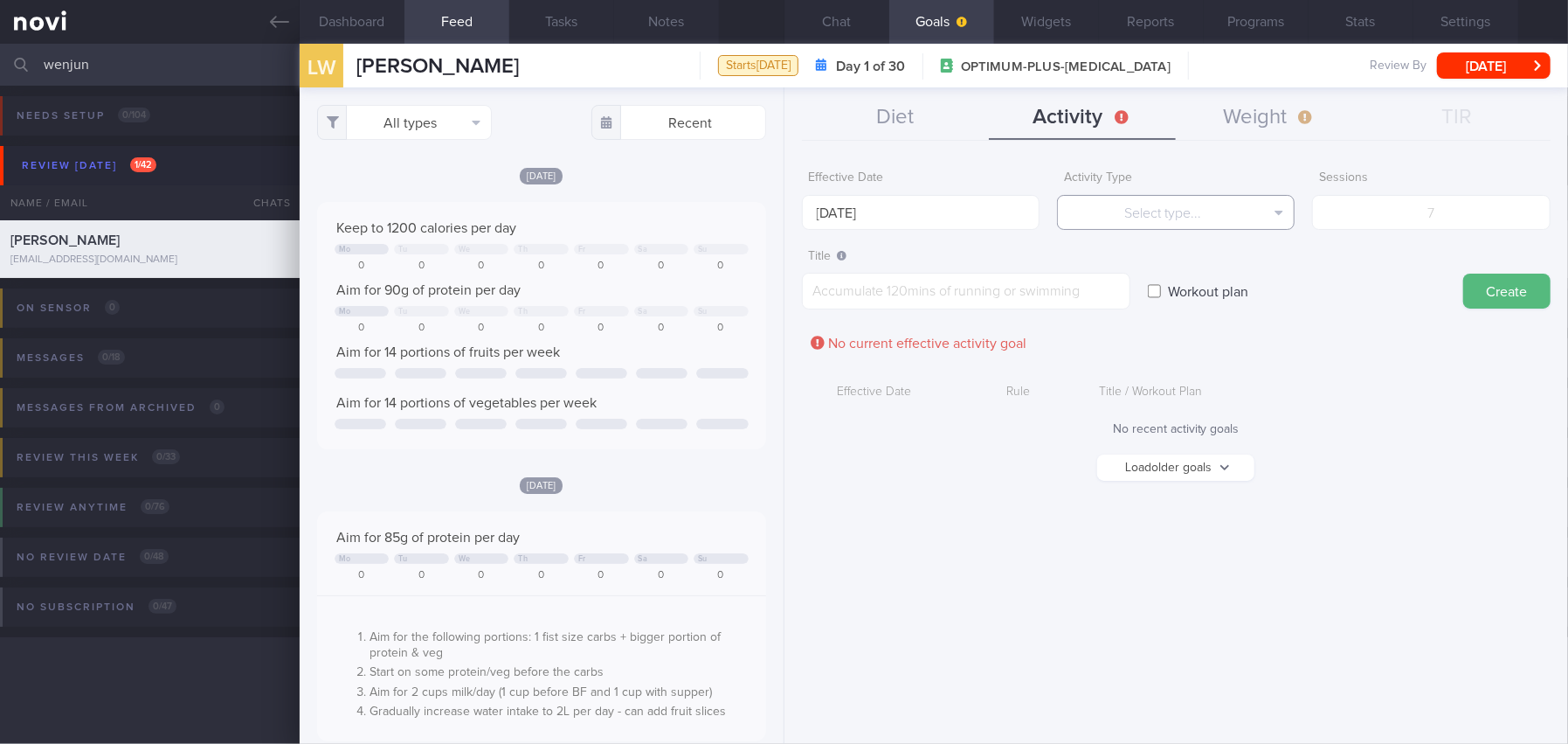
click at [1148, 205] on button "Select type..." at bounding box center [1175, 212] width 237 height 35
click at [1141, 293] on button "Sessions" at bounding box center [1176, 299] width 236 height 26
click at [1372, 219] on input "number" at bounding box center [1430, 212] width 237 height 35
type input "5"
click at [1051, 306] on textarea at bounding box center [966, 291] width 328 height 37
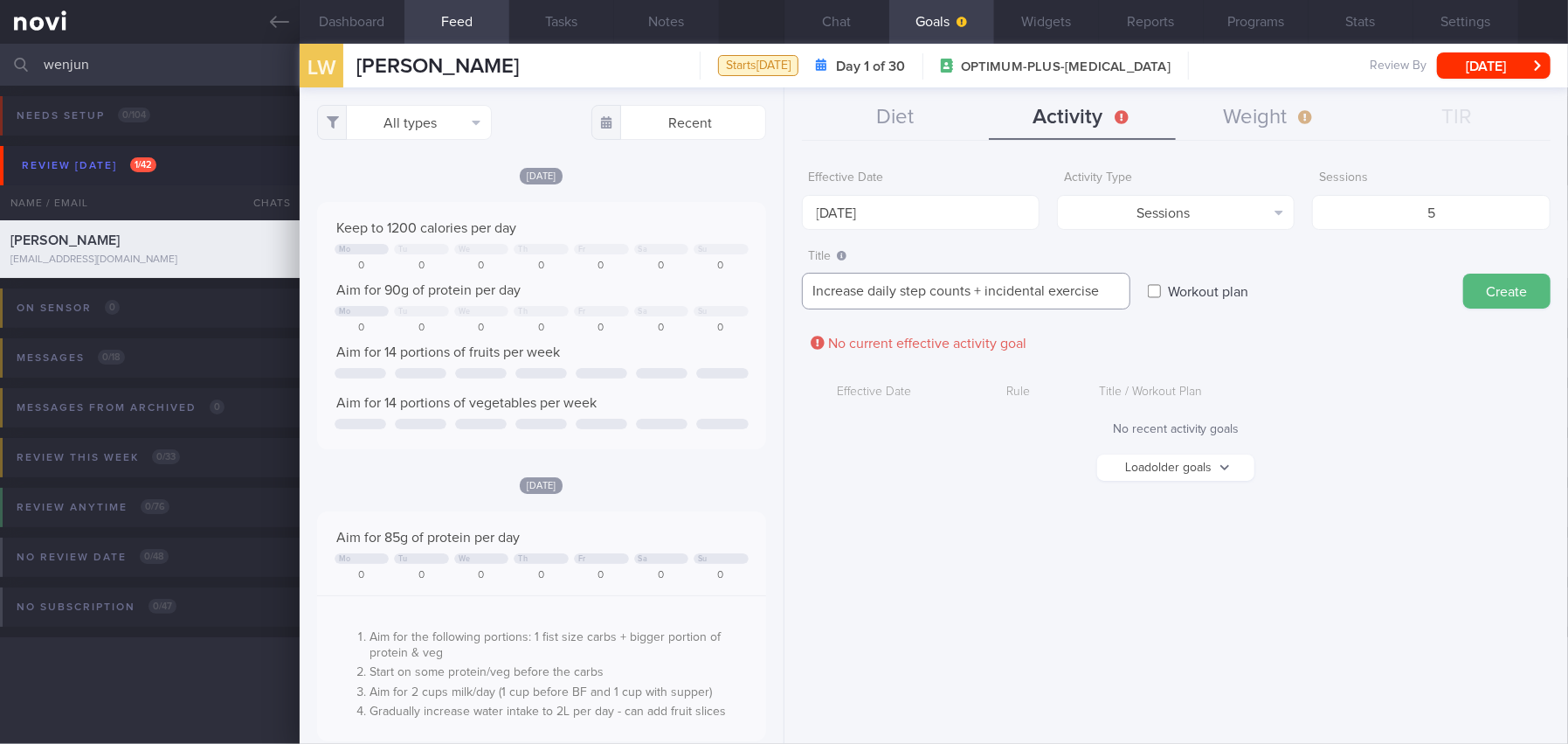
drag, startPoint x: 810, startPoint y: 292, endPoint x: 1171, endPoint y: 294, distance: 361.0
click at [1171, 294] on div "Title Increase daily step counts + incidental exercise Increase daily step coun…" at bounding box center [1176, 275] width 748 height 70
paste textarea "and incorporate incidental exercise, e.g., climbing stairs."
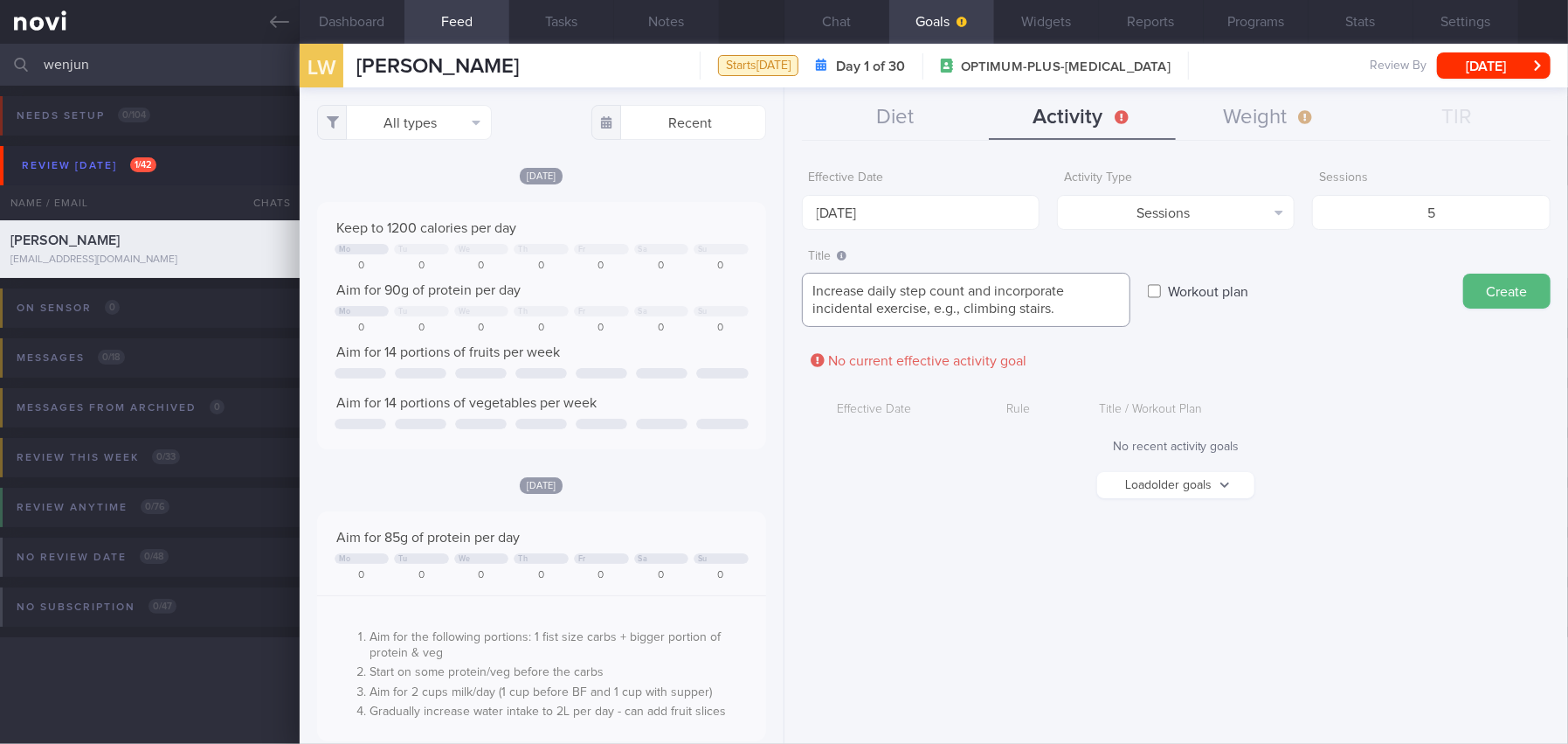
drag, startPoint x: 968, startPoint y: 283, endPoint x: 989, endPoint y: 285, distance: 21.1
click at [989, 285] on textarea "Increase daily step count and incorporate incidental exercise, e.g., climbing s…" at bounding box center [966, 300] width 328 height 54
drag, startPoint x: 979, startPoint y: 289, endPoint x: 1054, endPoint y: 285, distance: 75.1
click at [1054, 285] on textarea "Increase daily step count + incorporate incidental exercise, e.g., climbing sta…" at bounding box center [966, 300] width 328 height 54
drag, startPoint x: 838, startPoint y: 312, endPoint x: 807, endPoint y: 312, distance: 31.0
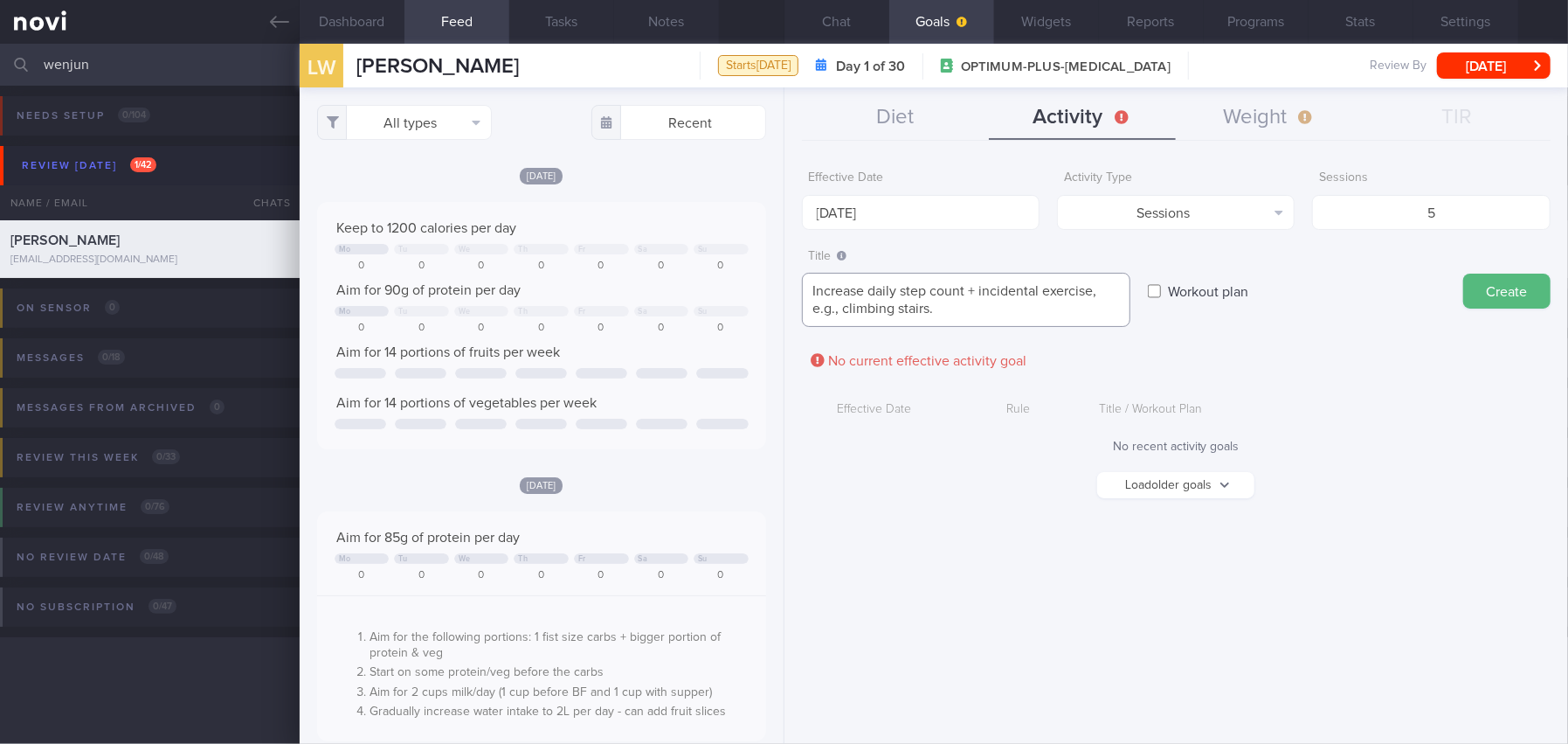
click at [807, 312] on textarea "Increase daily step count + incidental exercise, e.g., climbing stairs." at bounding box center [966, 300] width 328 height 54
type textarea "Increase daily step count + incidental exercise e.g climbing stairs."
click at [1497, 299] on button "Create" at bounding box center [1506, 291] width 87 height 35
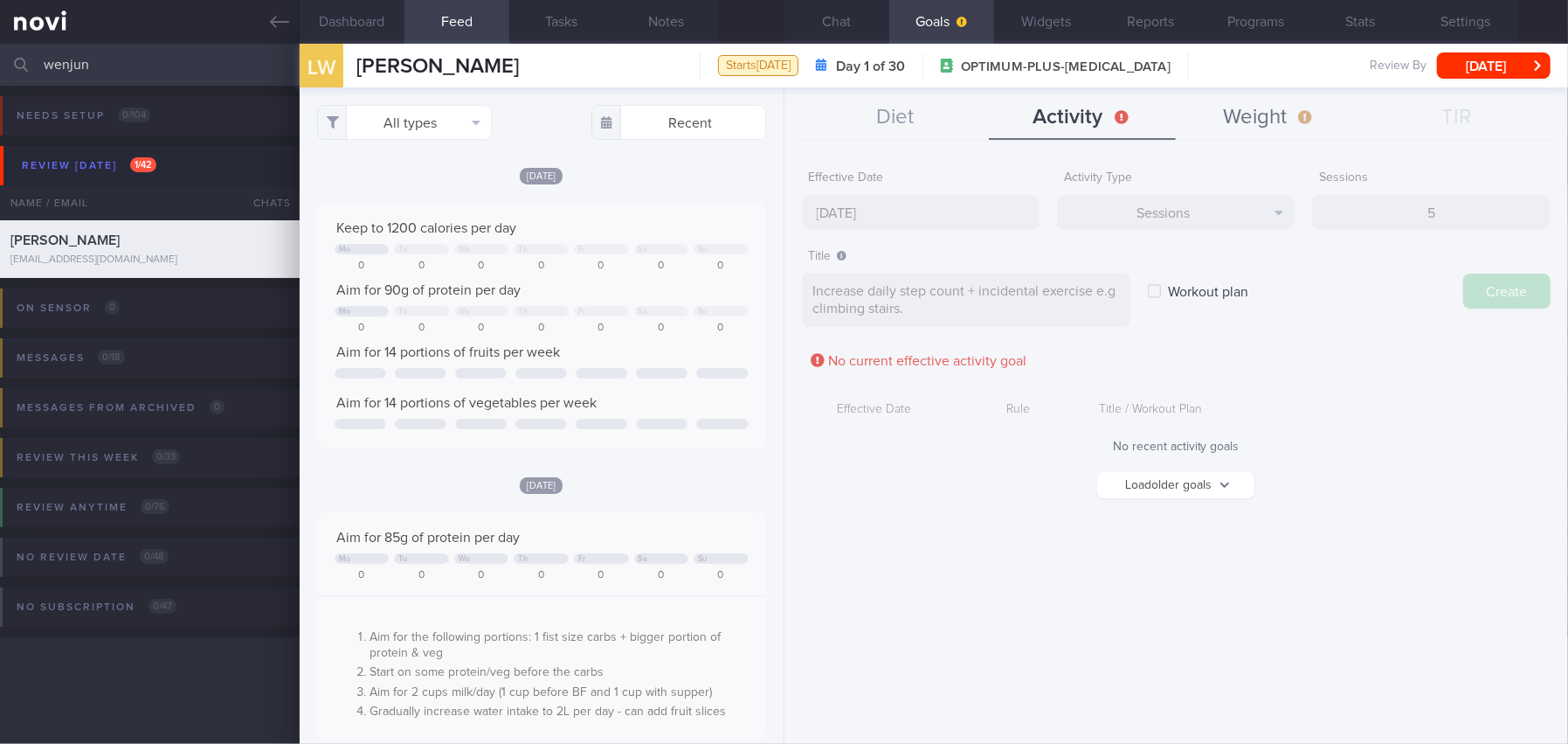
type input "[DATE]"
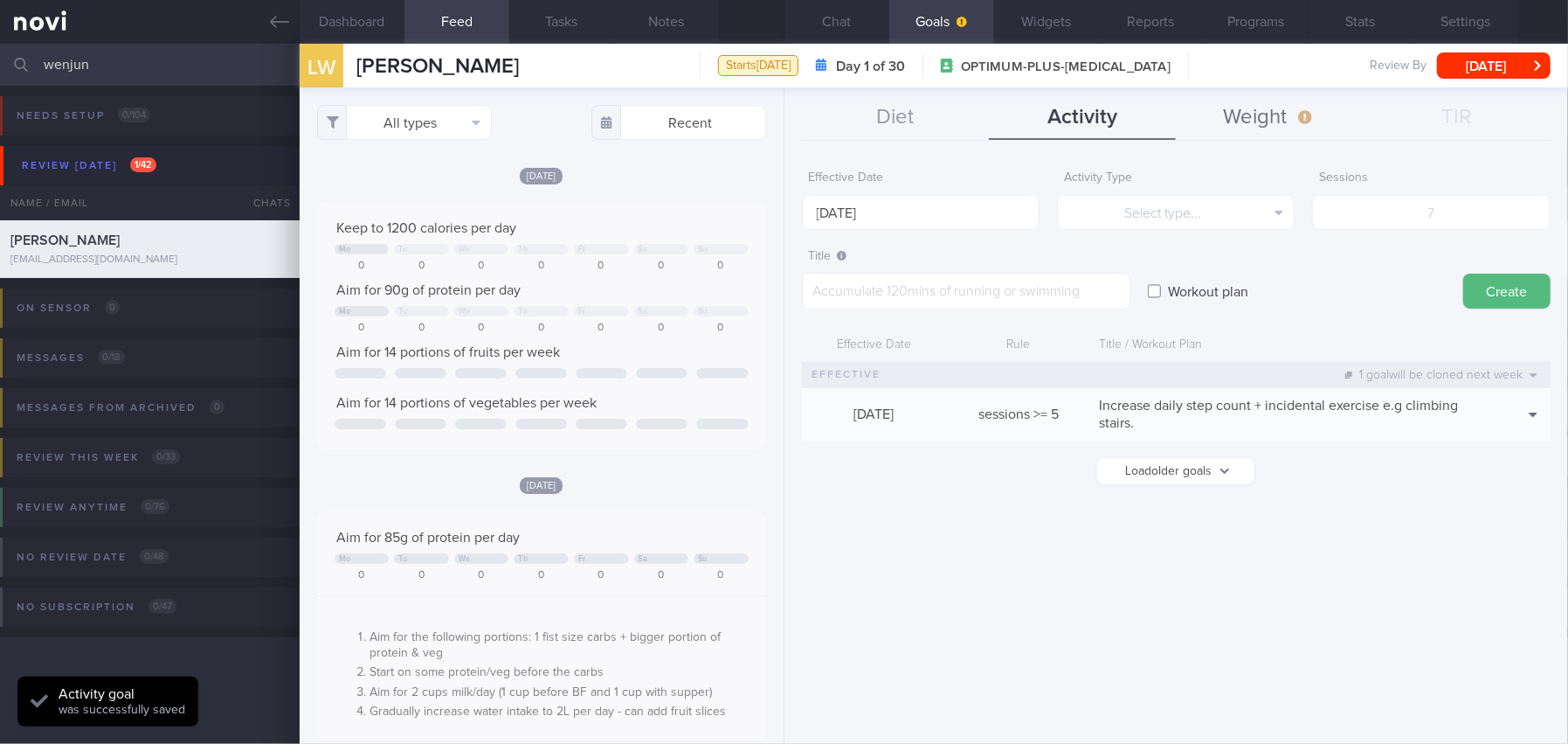
click at [1289, 114] on button "Weight" at bounding box center [1269, 117] width 187 height 44
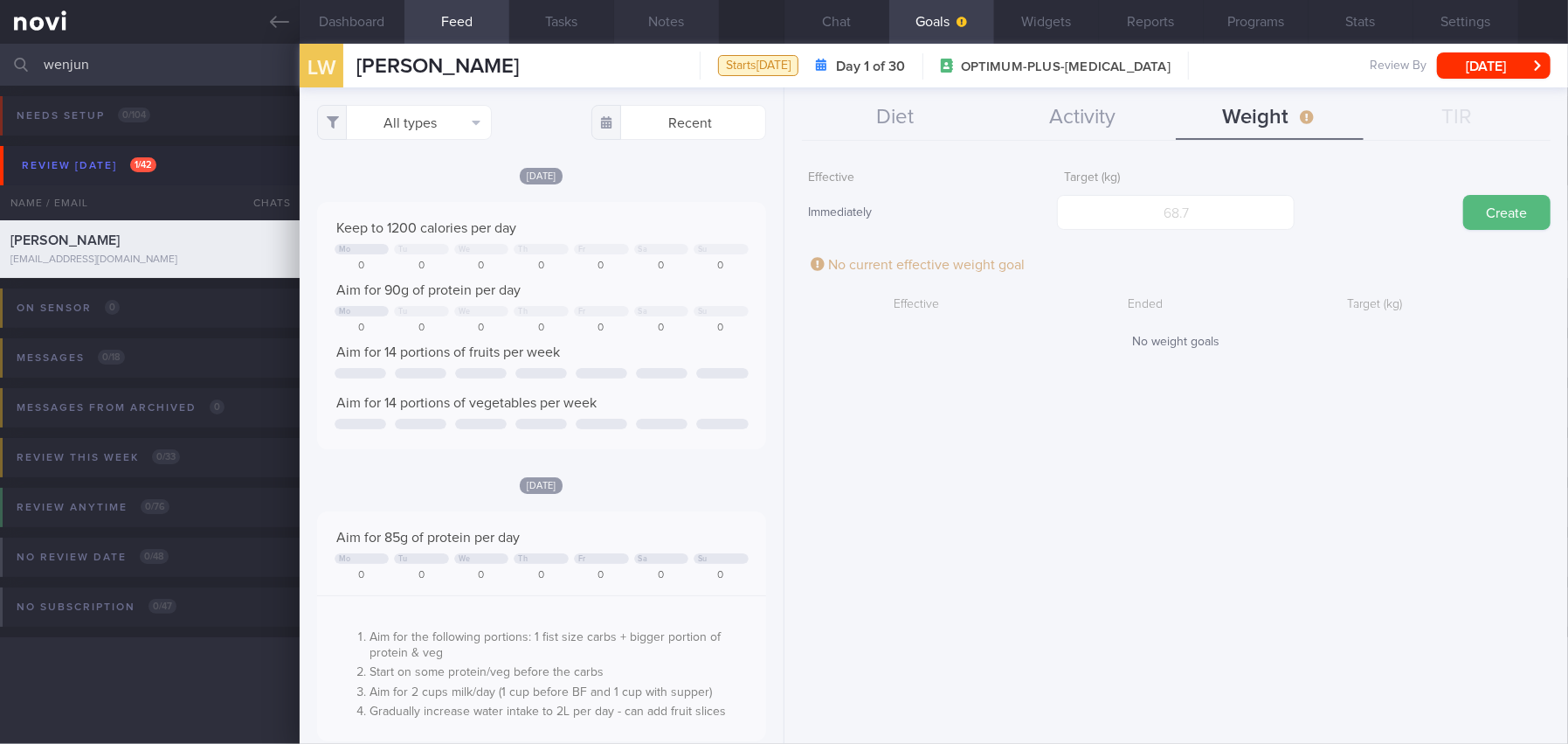
click at [677, 17] on button "Notes" at bounding box center [667, 22] width 105 height 44
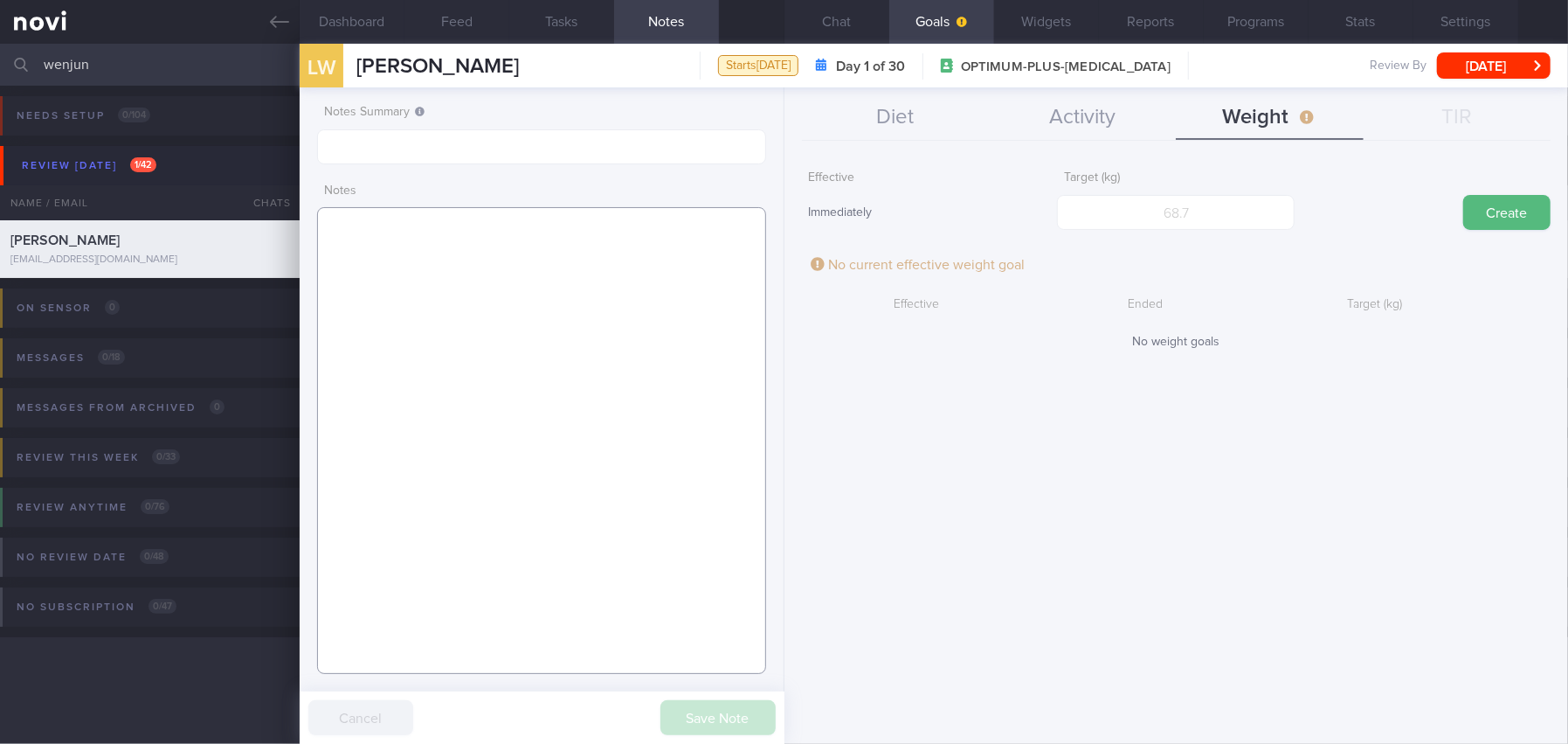
click at [421, 246] on textarea at bounding box center [541, 440] width 449 height 466
paste textarea "[DEMOGRAPHIC_DATA] Woman Occupation Accounting Smoking Non-smoker Alcohol Intak…"
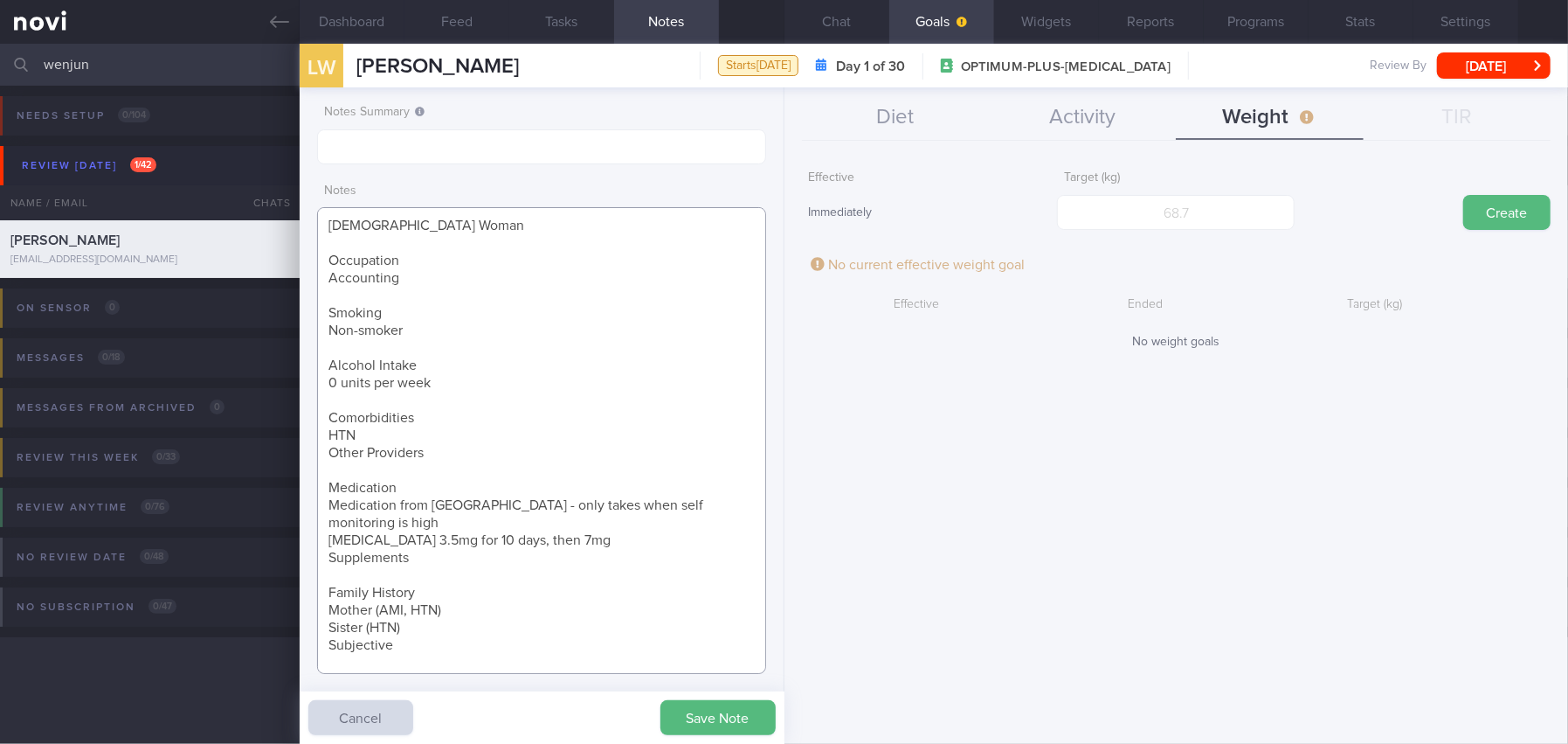
drag, startPoint x: 327, startPoint y: 452, endPoint x: 436, endPoint y: 459, distance: 109.2
click at [436, 459] on textarea "[DEMOGRAPHIC_DATA] Woman Occupation Accounting Smoking Non-smoker Alcohol Intak…" at bounding box center [541, 440] width 449 height 466
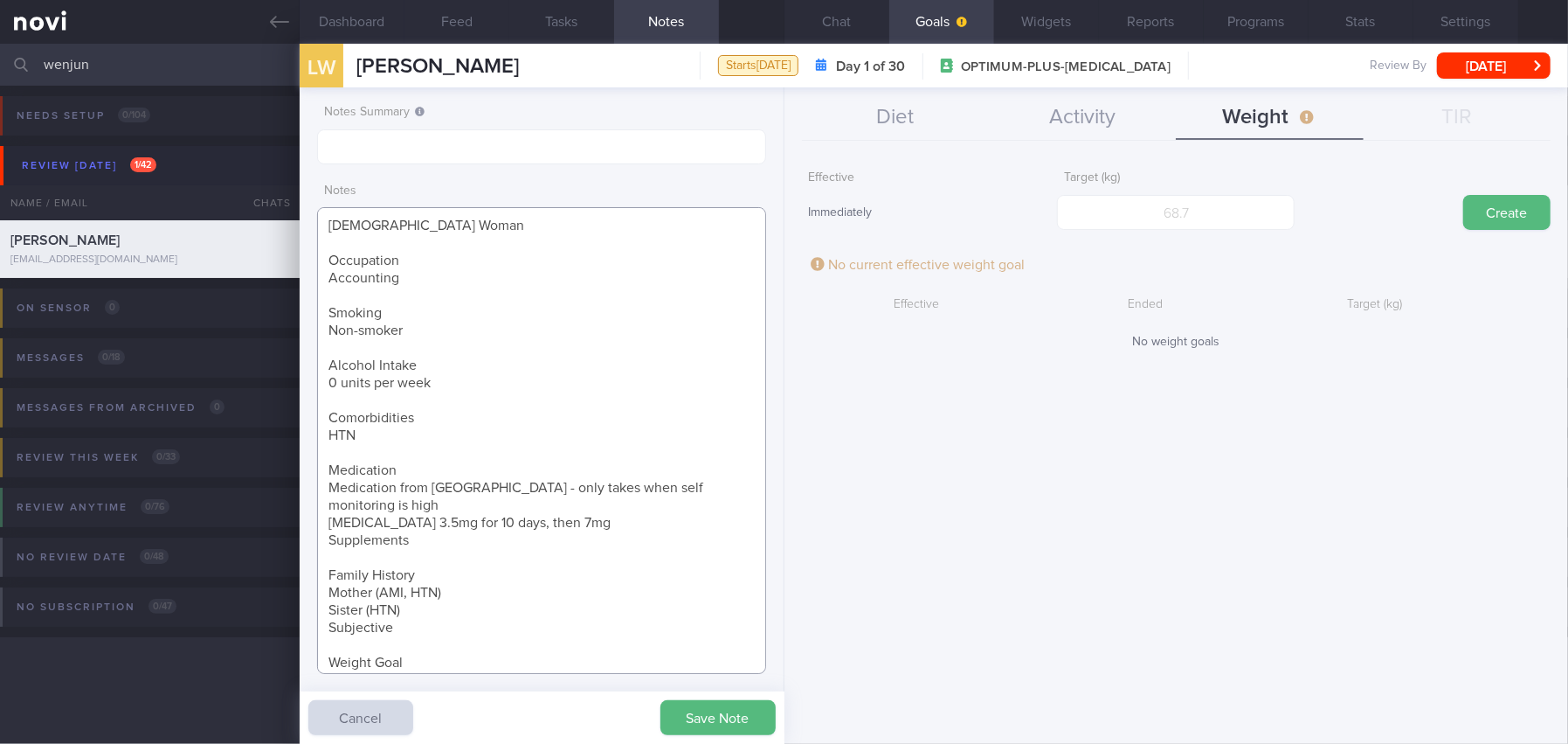
drag, startPoint x: 324, startPoint y: 522, endPoint x: 412, endPoint y: 620, distance: 131.7
click at [412, 620] on textarea "[DEMOGRAPHIC_DATA] Woman Occupation Accounting Smoking Non-smoker Alcohol Intak…" at bounding box center [541, 440] width 449 height 466
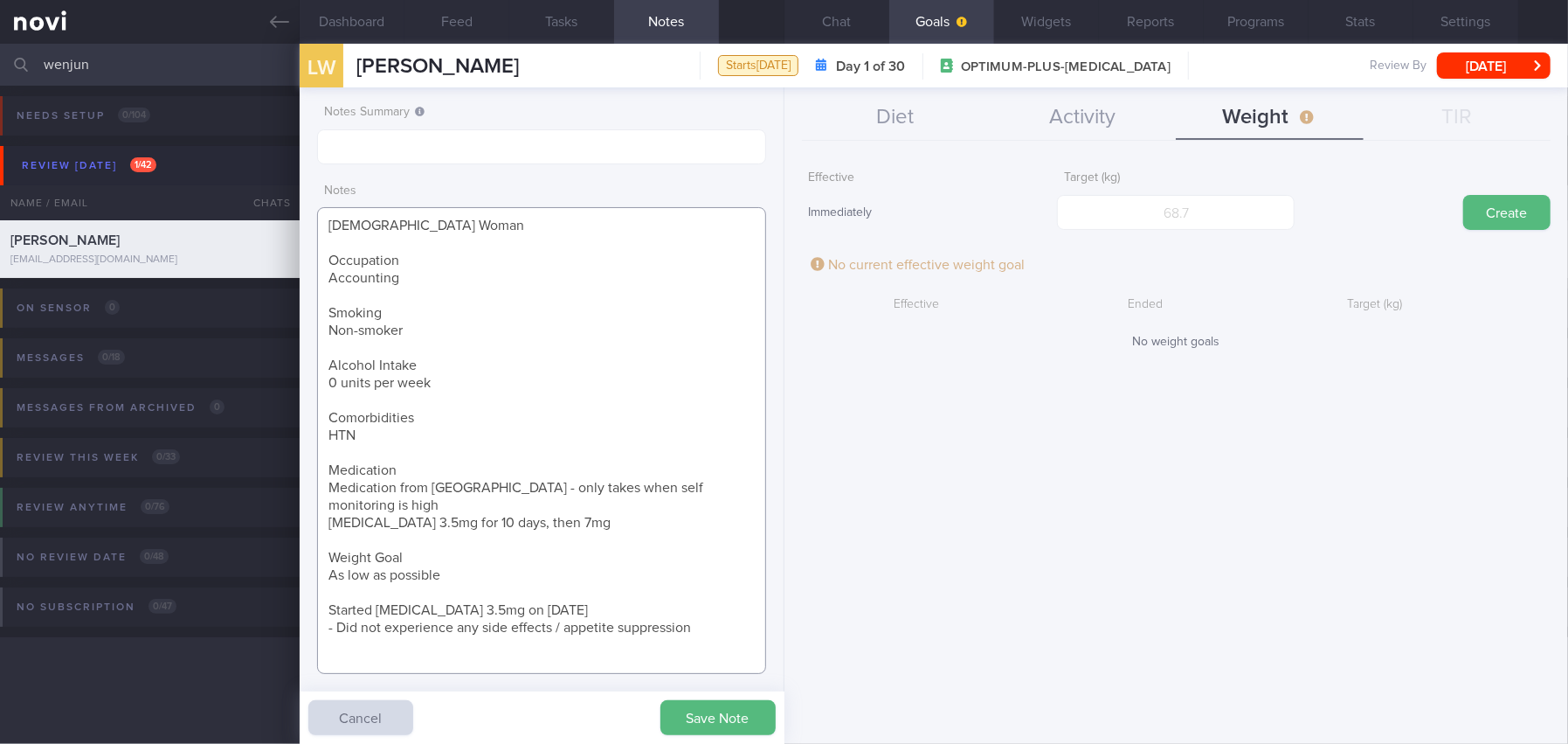
click at [394, 632] on textarea "[DEMOGRAPHIC_DATA] Woman Occupation Accounting Smoking Non-smoker Alcohol Intak…" at bounding box center [541, 440] width 449 height 466
click at [684, 606] on textarea "[DEMOGRAPHIC_DATA] Woman Occupation Accounting Smoking Non-smoker Alcohol Intak…" at bounding box center [541, 440] width 449 height 466
click at [700, 606] on textarea "[DEMOGRAPHIC_DATA] Woman Occupation Accounting Smoking Non-smoker Alcohol Intak…" at bounding box center [541, 440] width 449 height 466
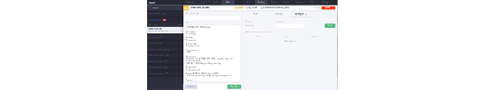
scroll to position [14, 0]
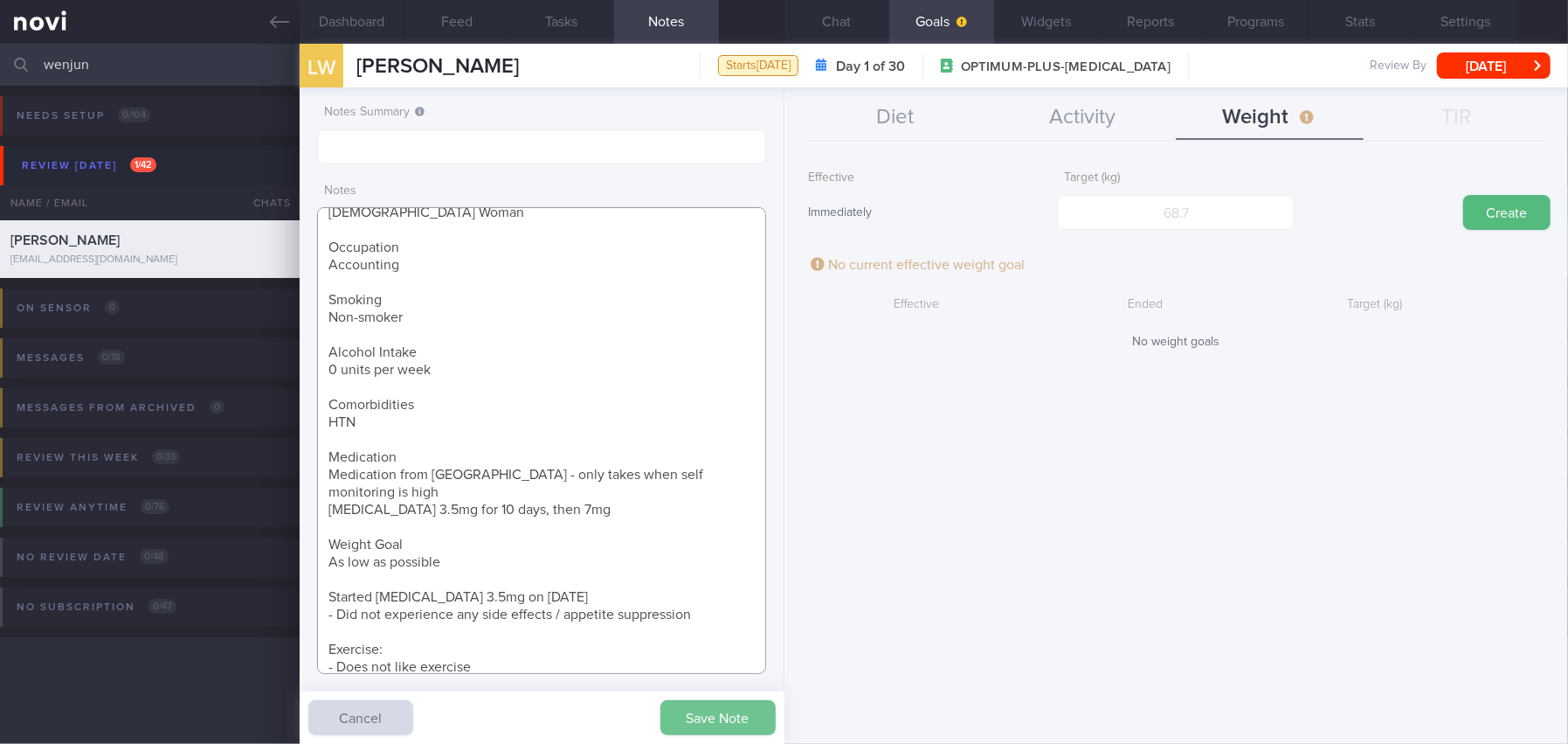
type textarea "[DEMOGRAPHIC_DATA] Woman Occupation Accounting Smoking Non-smoker Alcohol Intak…"
click at [747, 702] on button "Save Note" at bounding box center [717, 717] width 115 height 35
click at [824, 17] on button "Chat" at bounding box center [837, 22] width 105 height 44
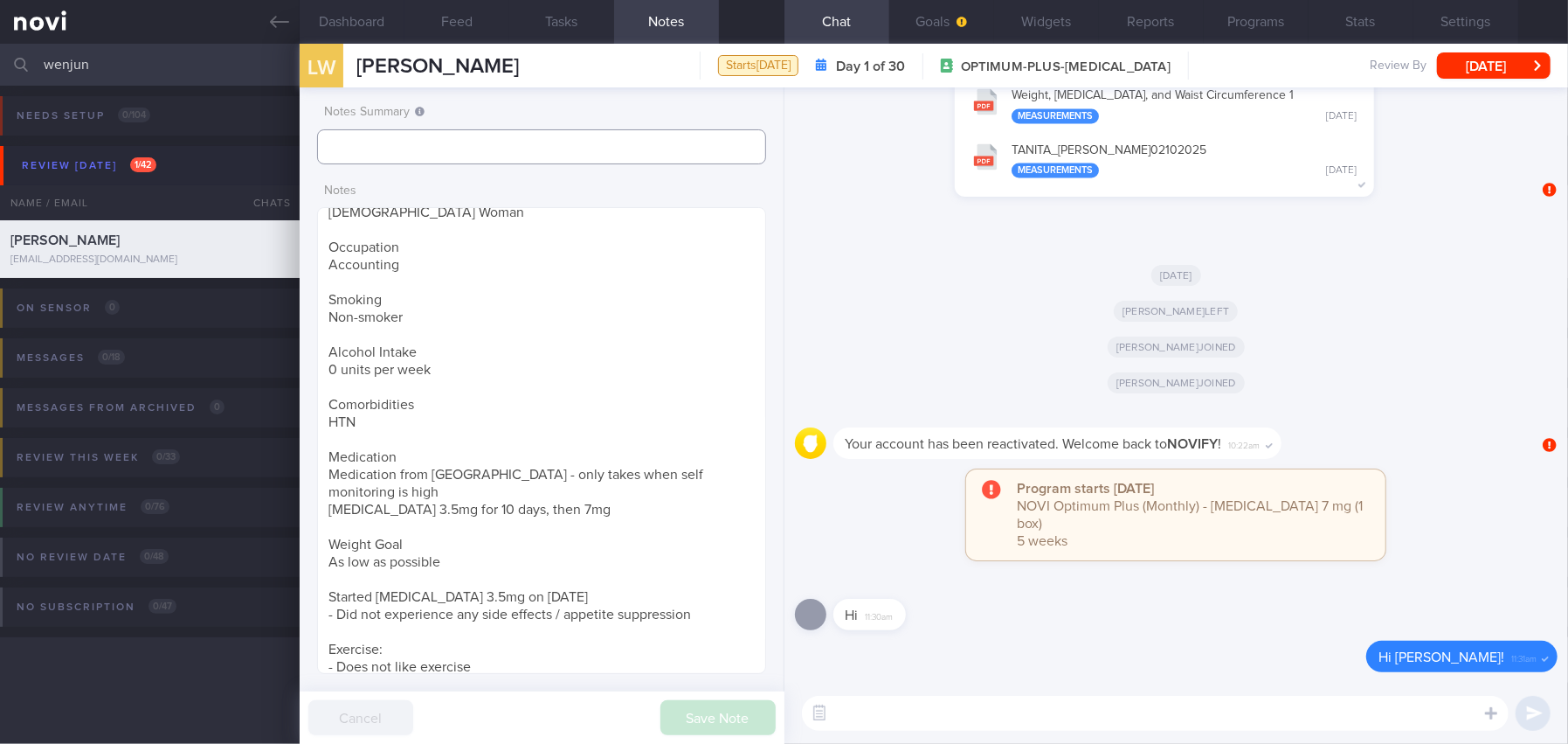
click at [475, 155] on input "text" at bounding box center [541, 146] width 449 height 35
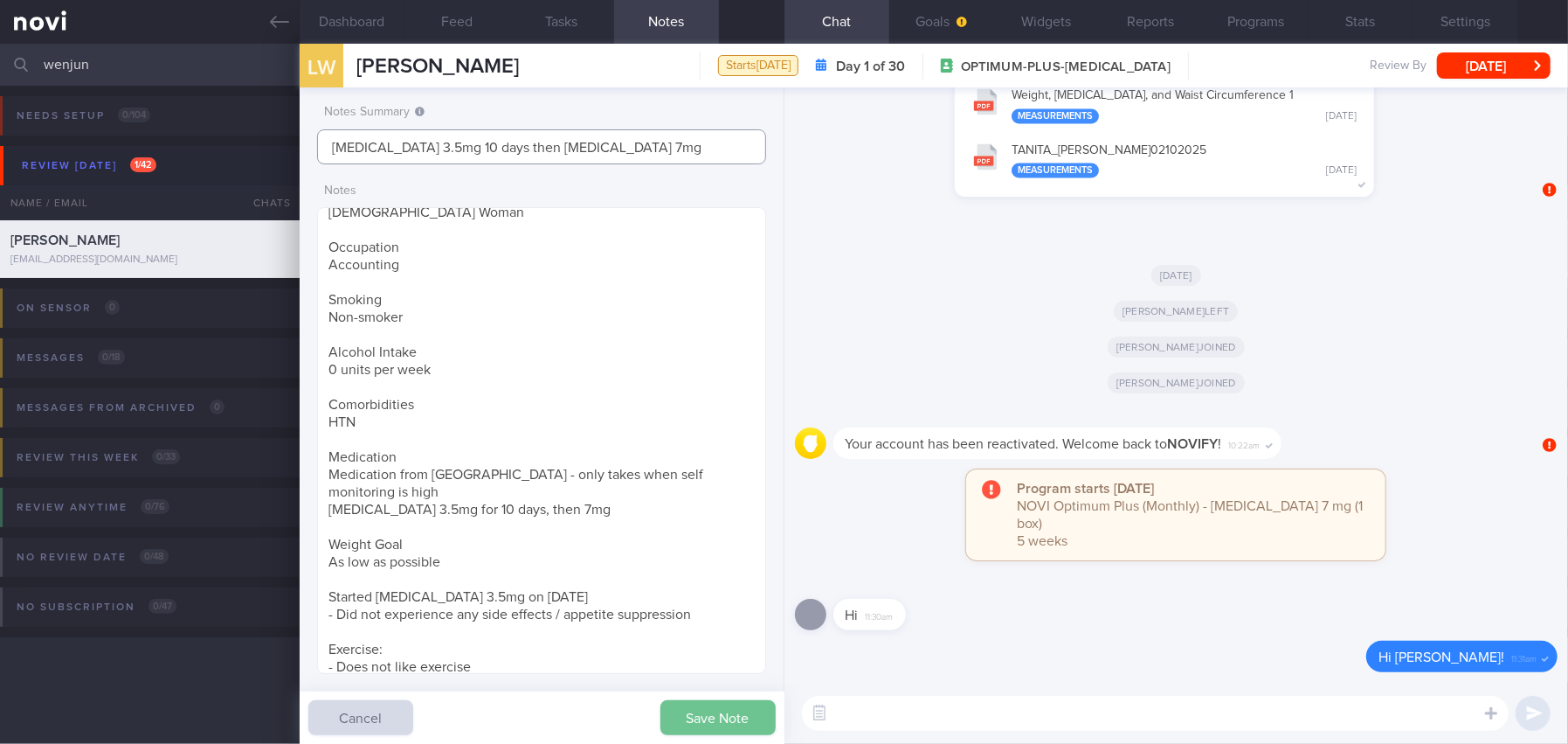
type input "[MEDICAL_DATA] 3.5mg 10 days then [MEDICAL_DATA] 7mg"
click at [713, 731] on button "Save Note" at bounding box center [717, 717] width 115 height 35
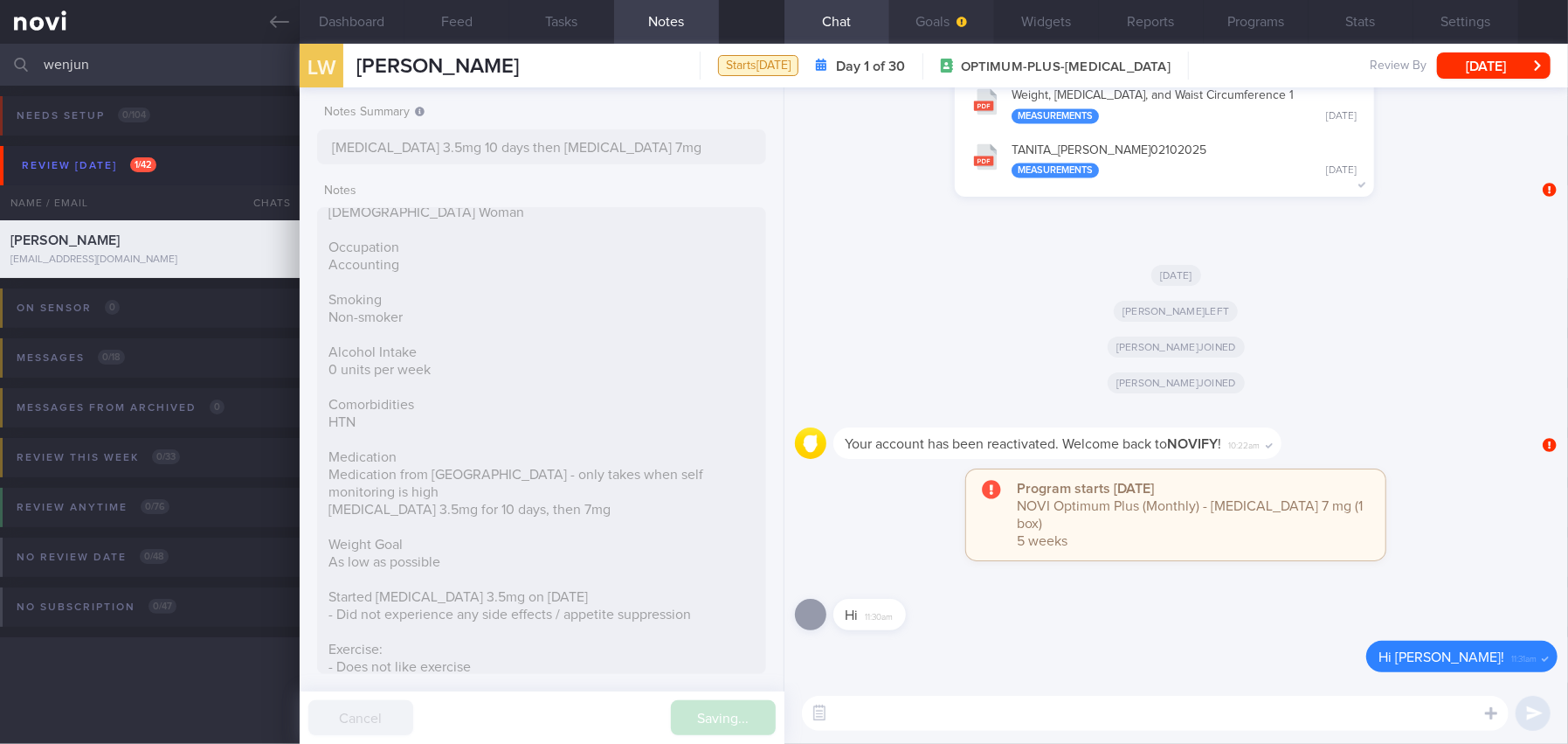
type input "[MEDICAL_DATA] 3.5mg 10 days then [MEDICAL_DATA] 7mg"
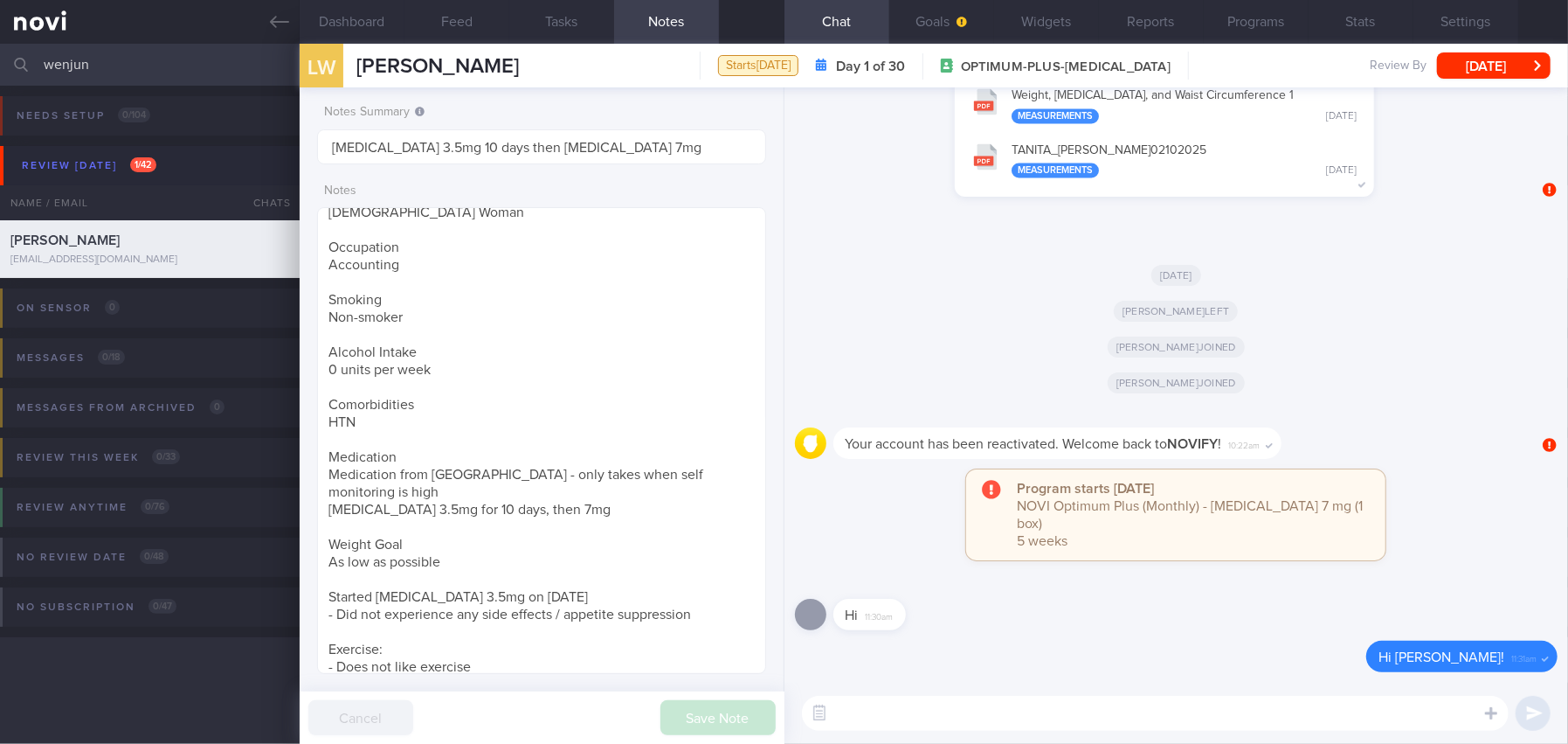
click at [875, 714] on textarea at bounding box center [1155, 713] width 707 height 35
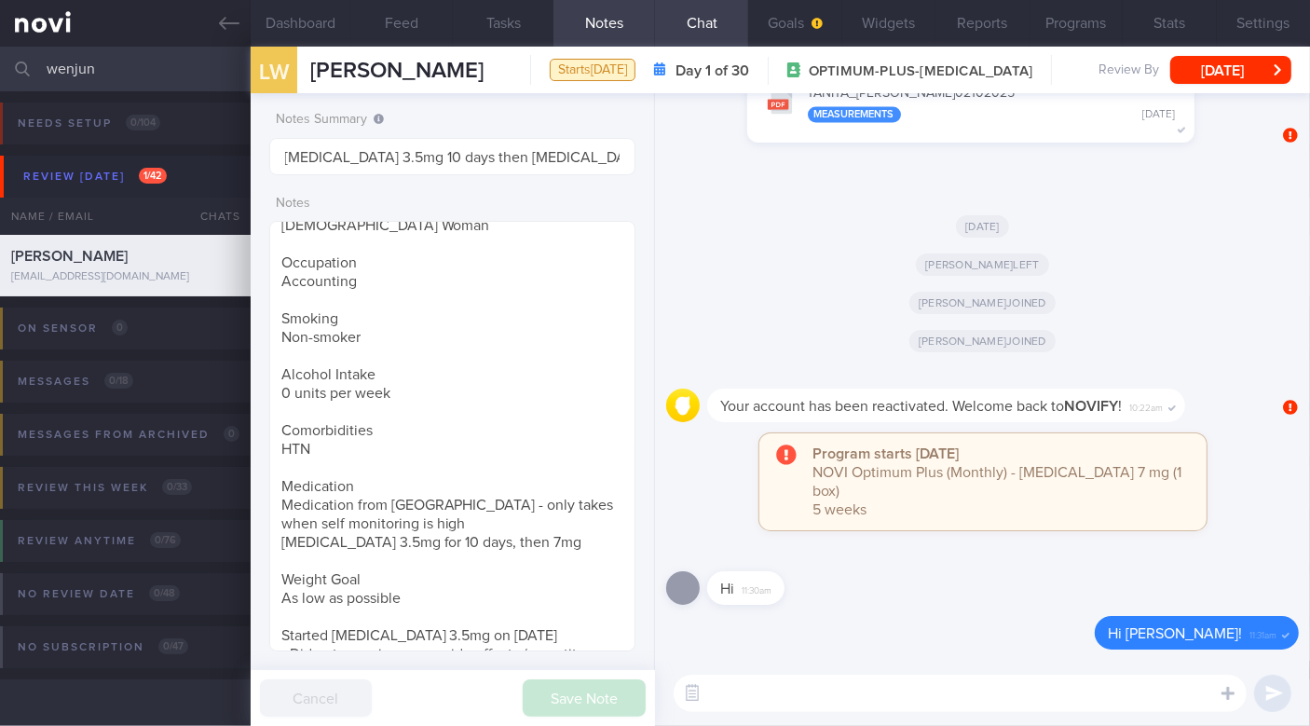
scroll to position [230, 336]
